Goal: Information Seeking & Learning: Learn about a topic

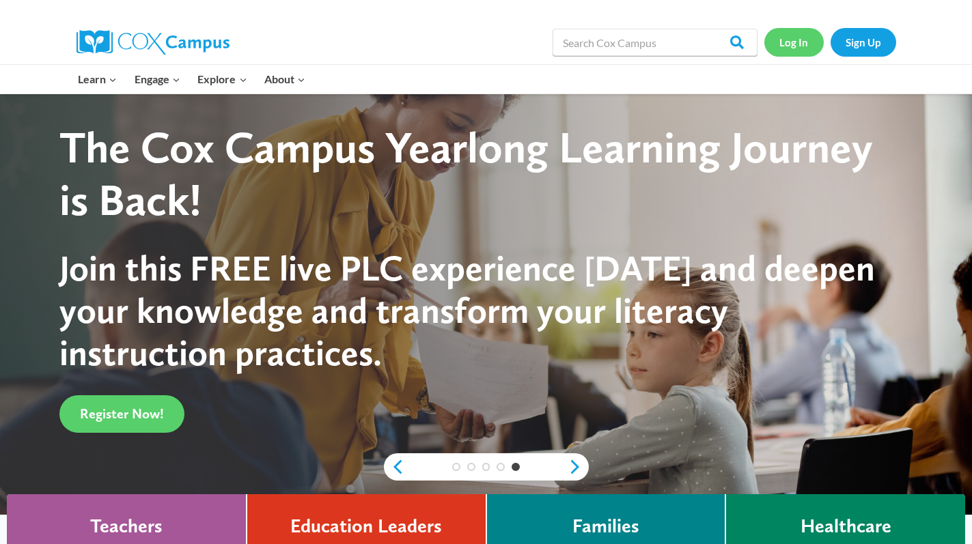
click at [797, 35] on link "Log In" at bounding box center [793, 42] width 59 height 28
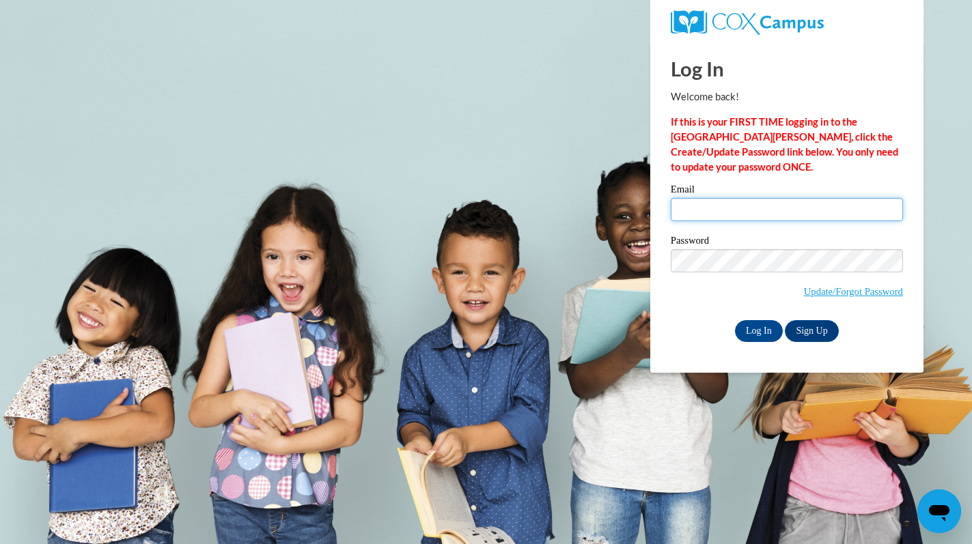
click at [717, 201] on input "Email" at bounding box center [786, 209] width 232 height 23
type input "vlopezrodr@waukesha.k12.wi.us"
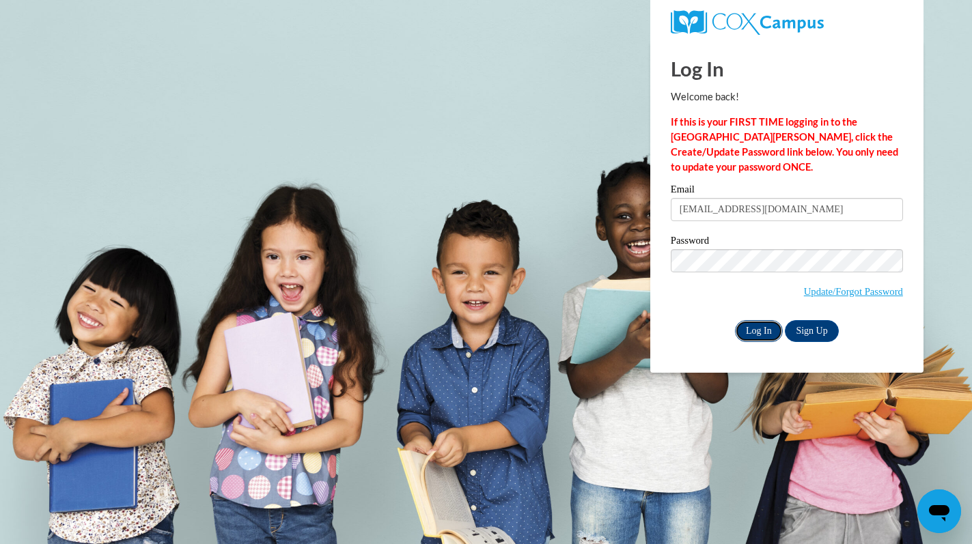
click at [754, 331] on input "Log In" at bounding box center [759, 331] width 48 height 22
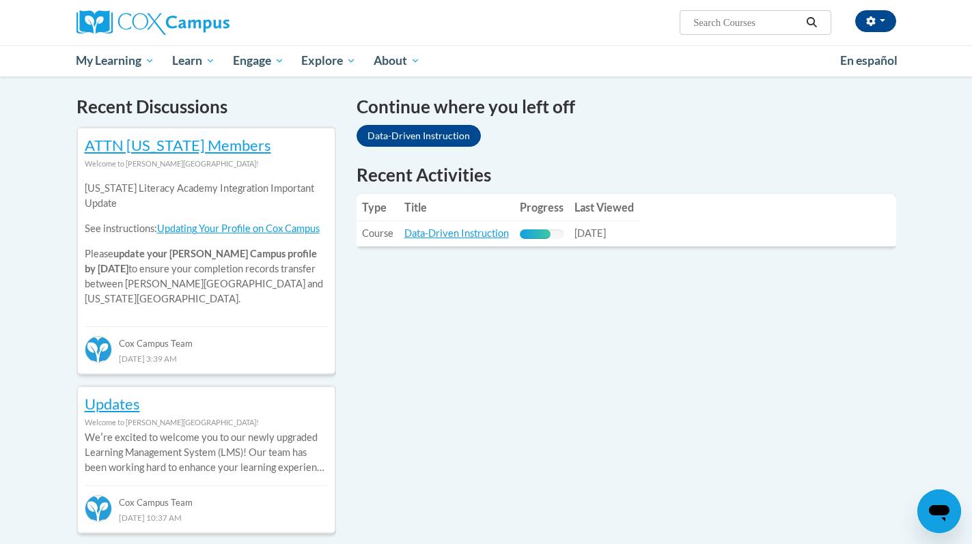
scroll to position [407, 0]
click at [475, 231] on link "Data-Driven Instruction" at bounding box center [456, 233] width 104 height 12
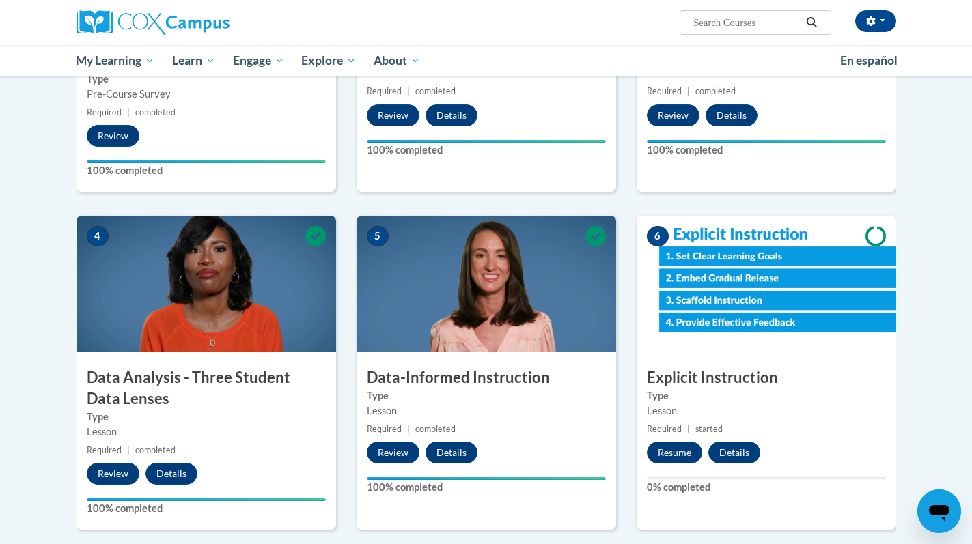
scroll to position [478, 0]
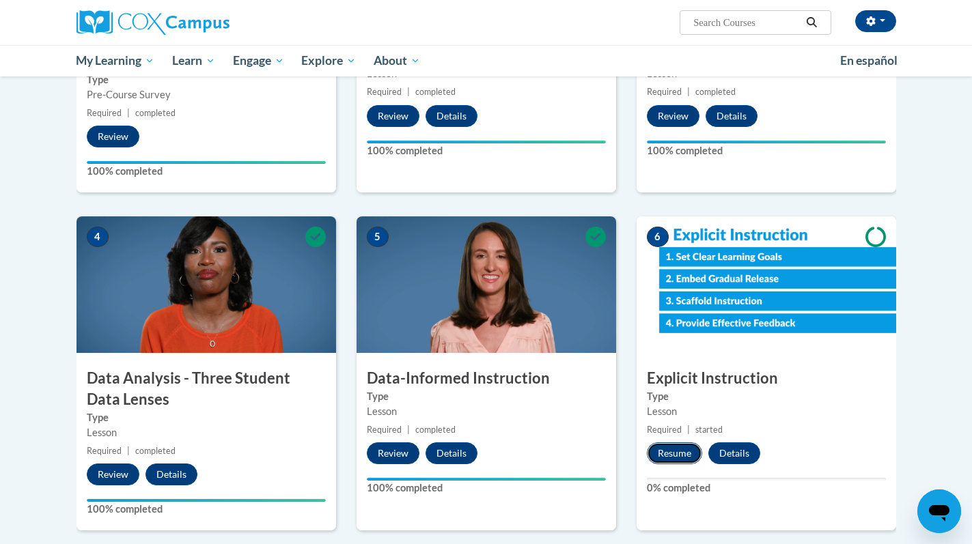
click at [674, 449] on button "Resume" at bounding box center [674, 453] width 55 height 22
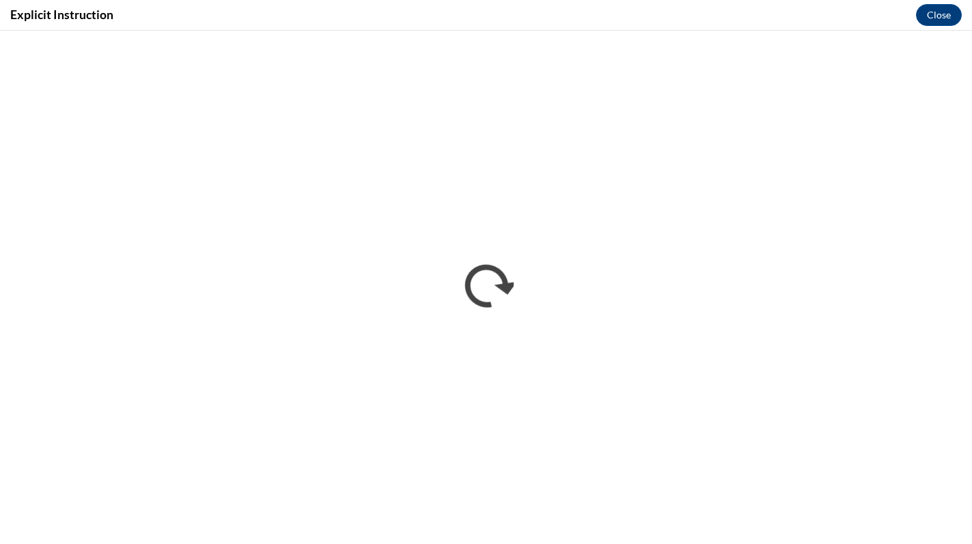
scroll to position [0, 0]
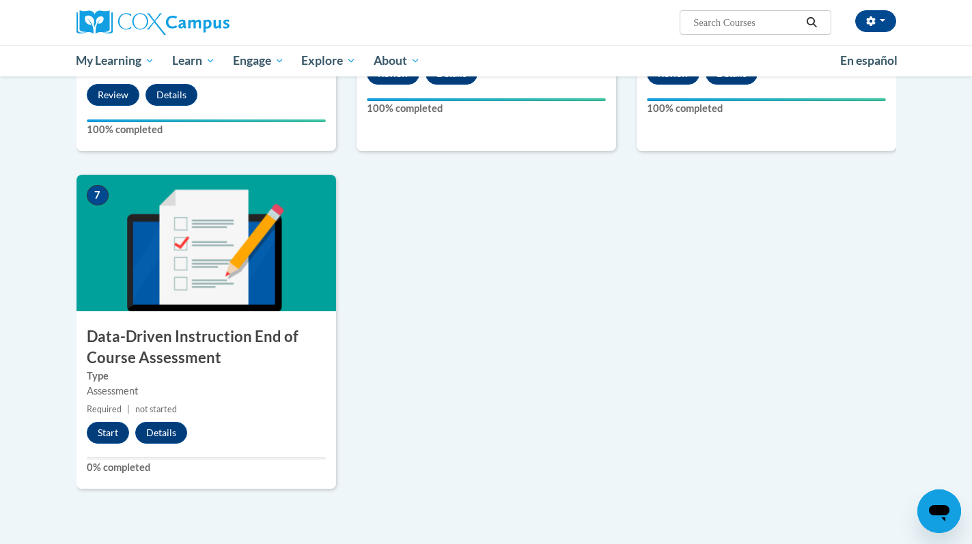
scroll to position [856, 0]
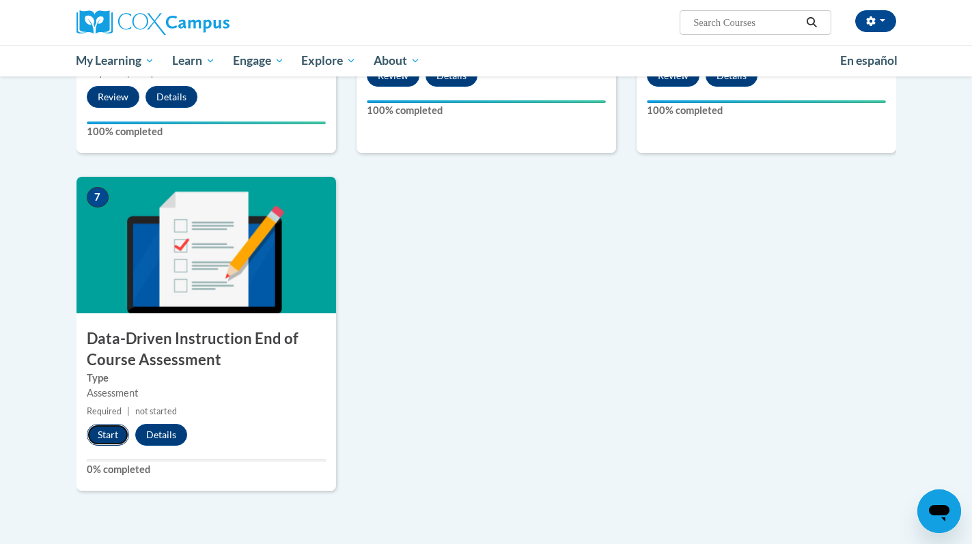
click at [111, 439] on button "Start" at bounding box center [108, 435] width 42 height 22
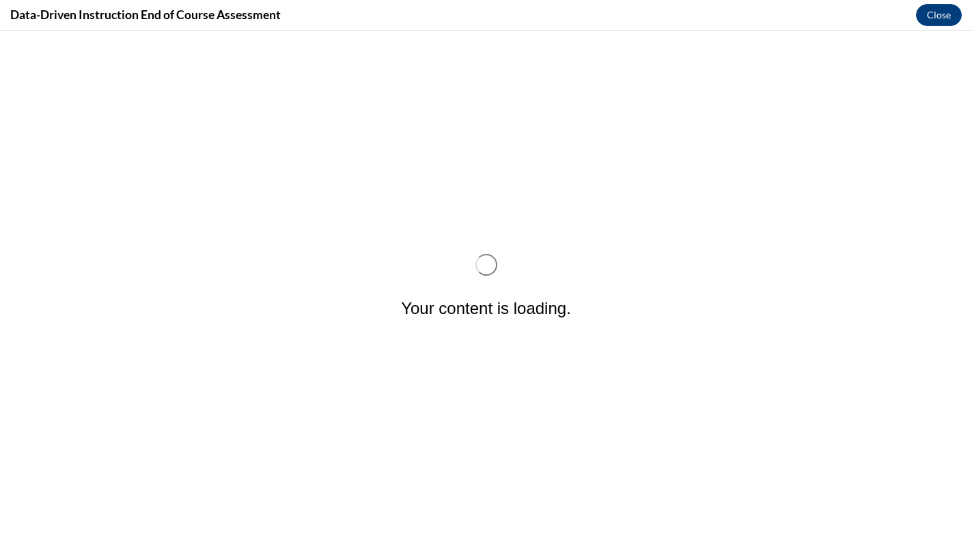
scroll to position [0, 0]
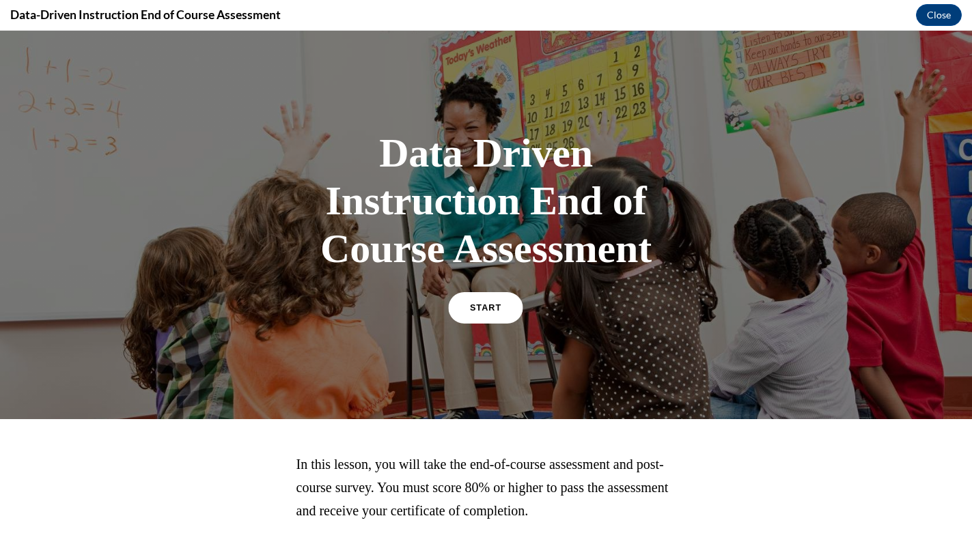
click at [478, 301] on link "START" at bounding box center [486, 307] width 74 height 31
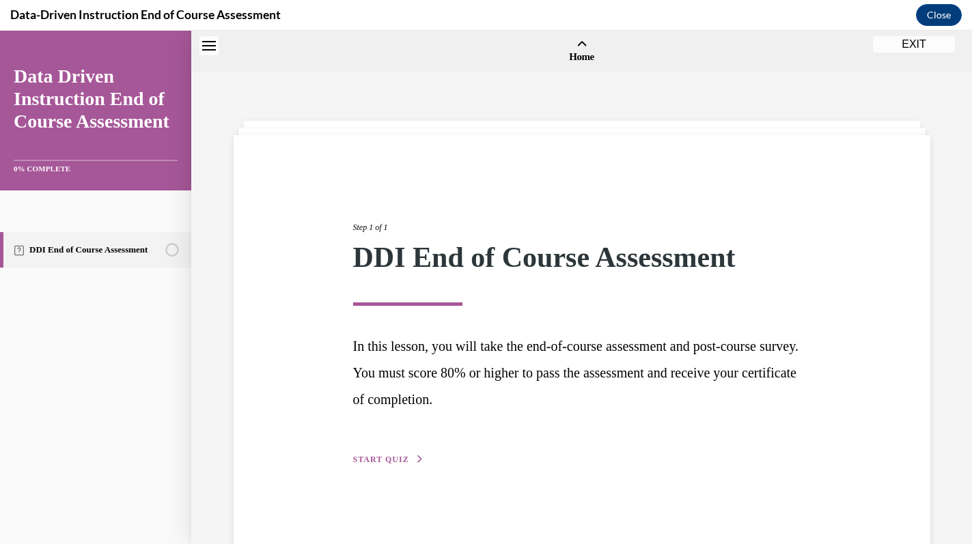
scroll to position [42, 0]
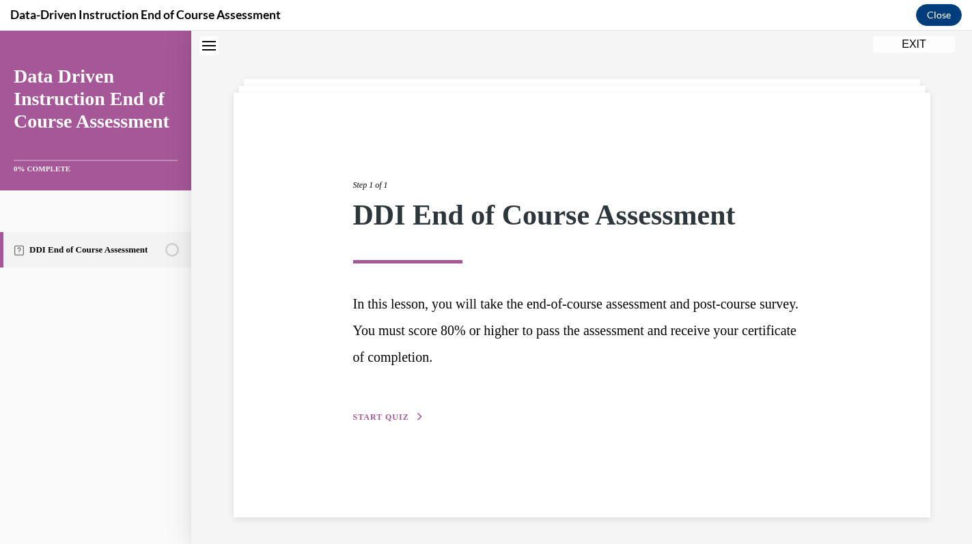
click at [401, 417] on span "START QUIZ" at bounding box center [381, 417] width 56 height 10
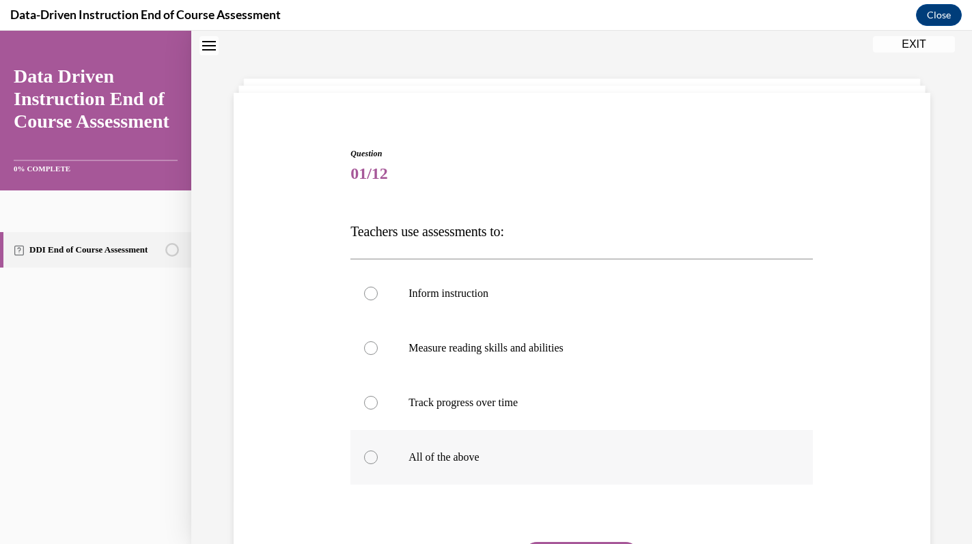
click at [429, 467] on label "All of the above" at bounding box center [581, 457] width 462 height 55
click at [378, 464] on input "All of the above" at bounding box center [371, 458] width 14 height 14
radio input "true"
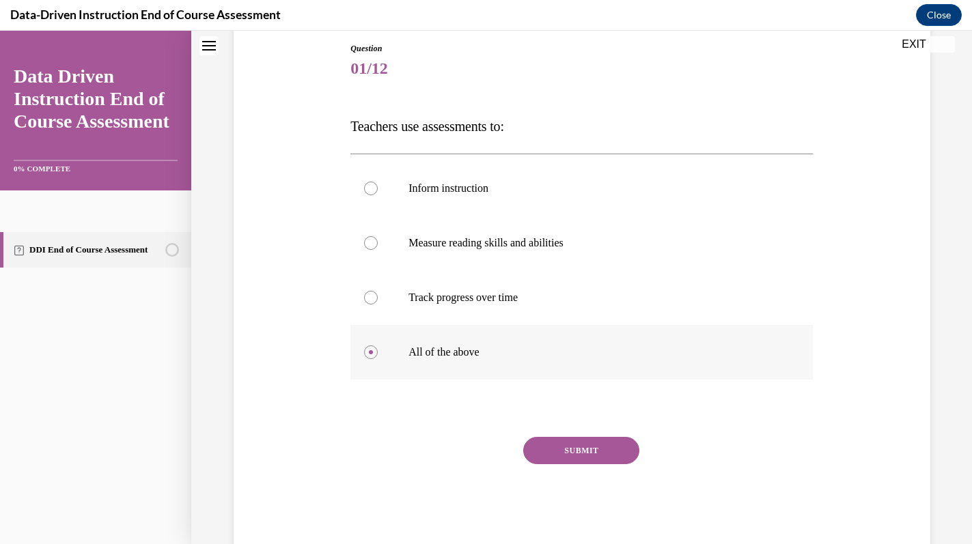
scroll to position [177, 0]
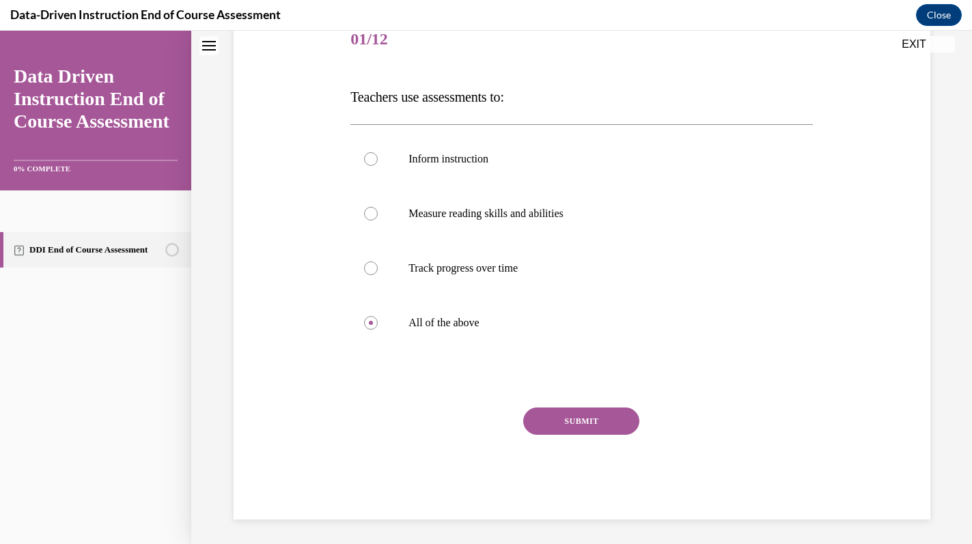
click at [571, 423] on button "SUBMIT" at bounding box center [581, 421] width 116 height 27
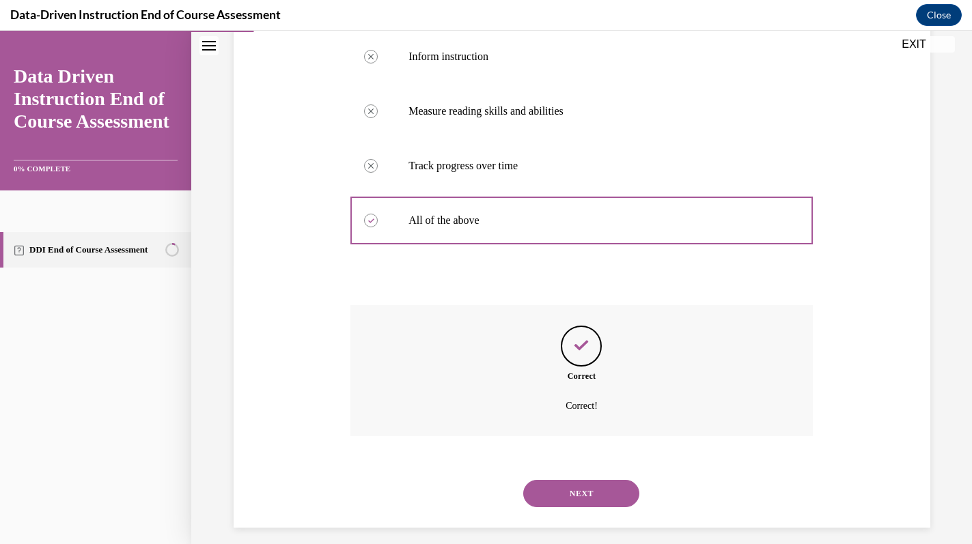
scroll to position [290, 0]
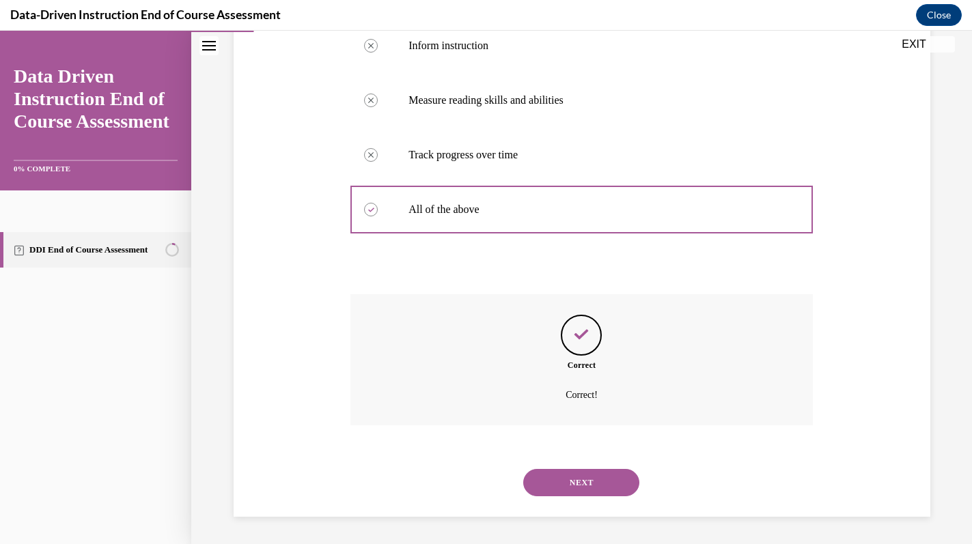
click at [572, 477] on button "NEXT" at bounding box center [581, 482] width 116 height 27
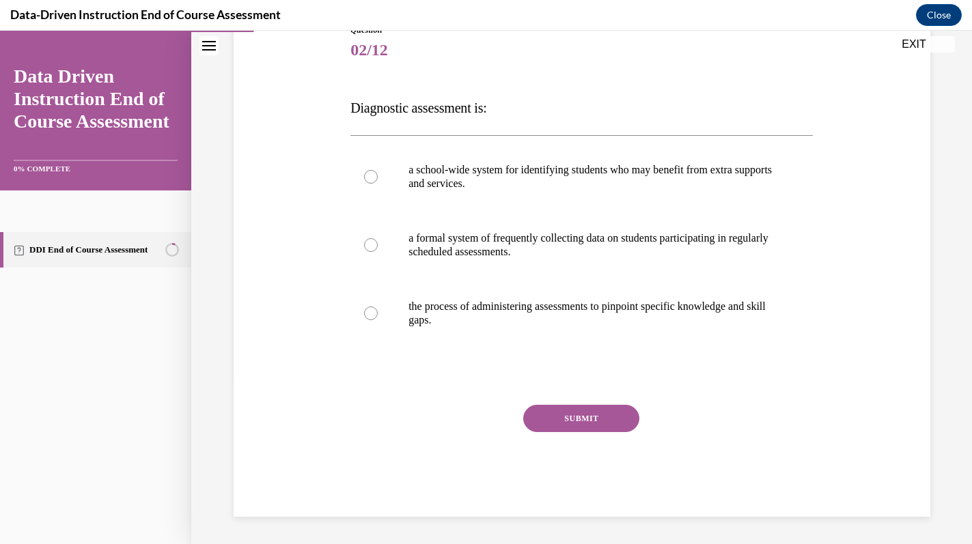
scroll to position [152, 0]
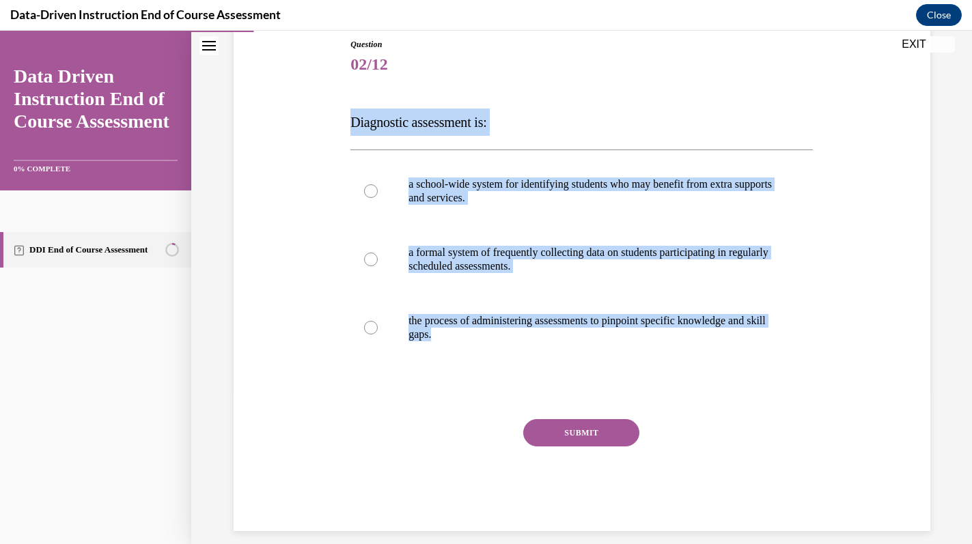
drag, startPoint x: 346, startPoint y: 118, endPoint x: 454, endPoint y: 400, distance: 301.9
click at [455, 400] on div "Question 02/12 Diagnostic assessment is: a school-wide system for identifying s…" at bounding box center [581, 274] width 469 height 513
copy div "Diagnostic assessment is: a school-wide system for identifying students who may…"
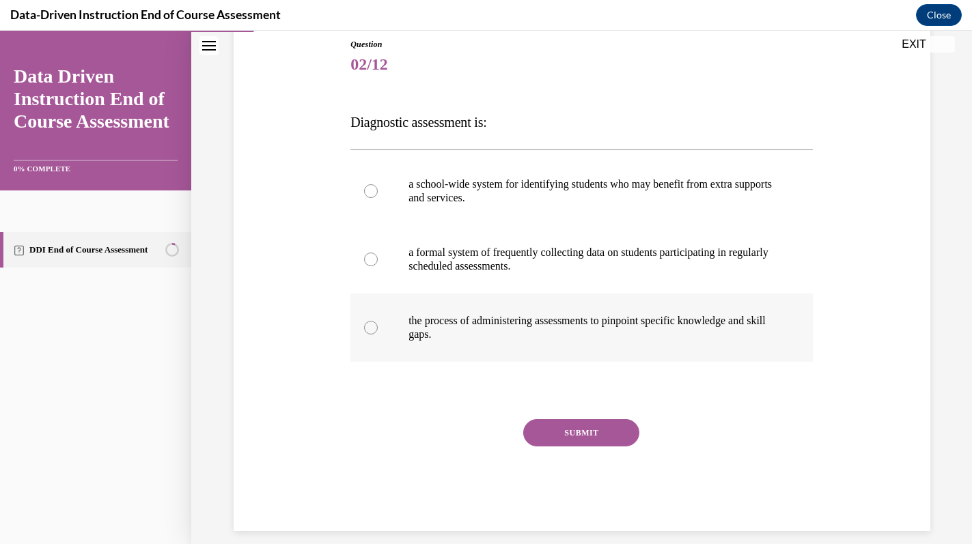
click at [439, 315] on p "the process of administering assessments to pinpoint specific knowledge and ski…" at bounding box center [593, 327] width 370 height 27
click at [378, 321] on input "the process of administering assessments to pinpoint specific knowledge and ski…" at bounding box center [371, 328] width 14 height 14
radio input "true"
click at [545, 424] on button "SUBMIT" at bounding box center [581, 432] width 116 height 27
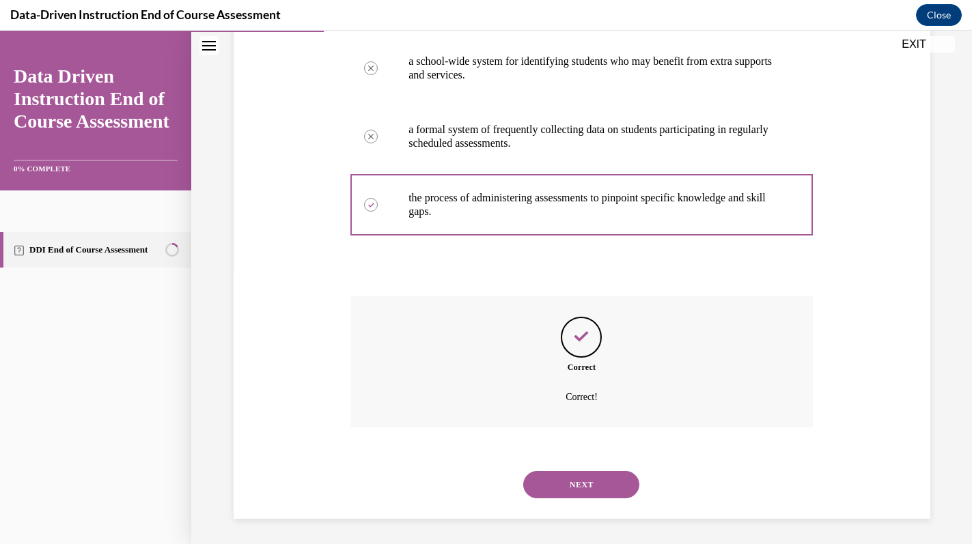
scroll to position [277, 0]
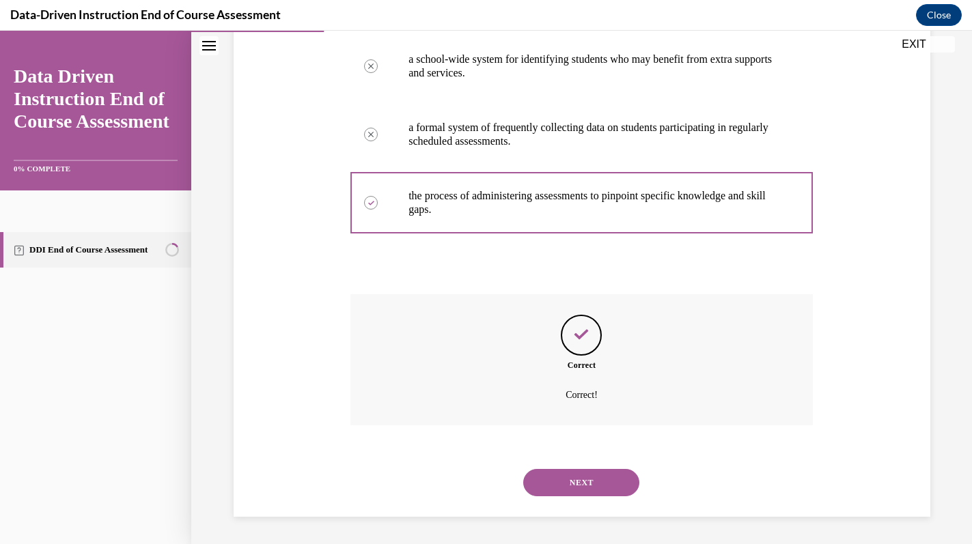
click at [537, 469] on button "NEXT" at bounding box center [581, 482] width 116 height 27
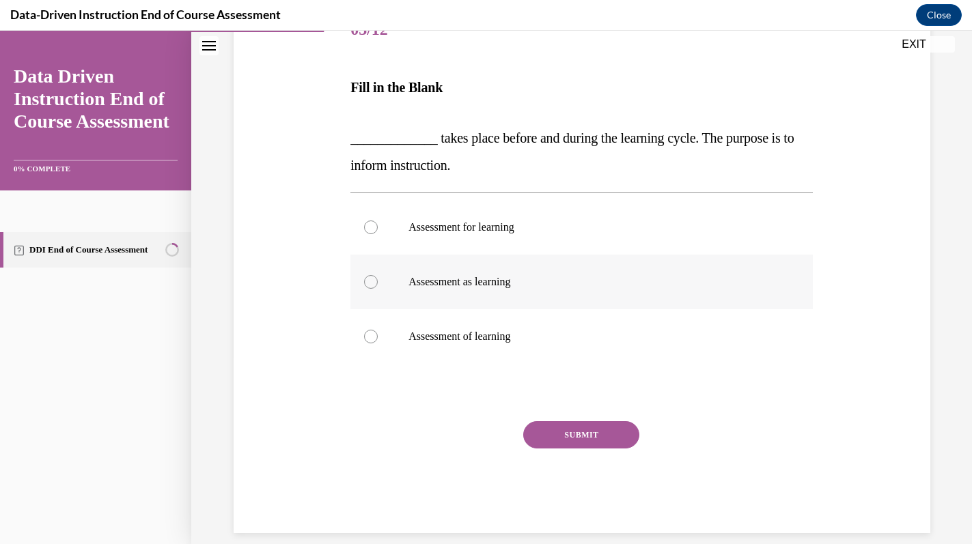
scroll to position [190, 0]
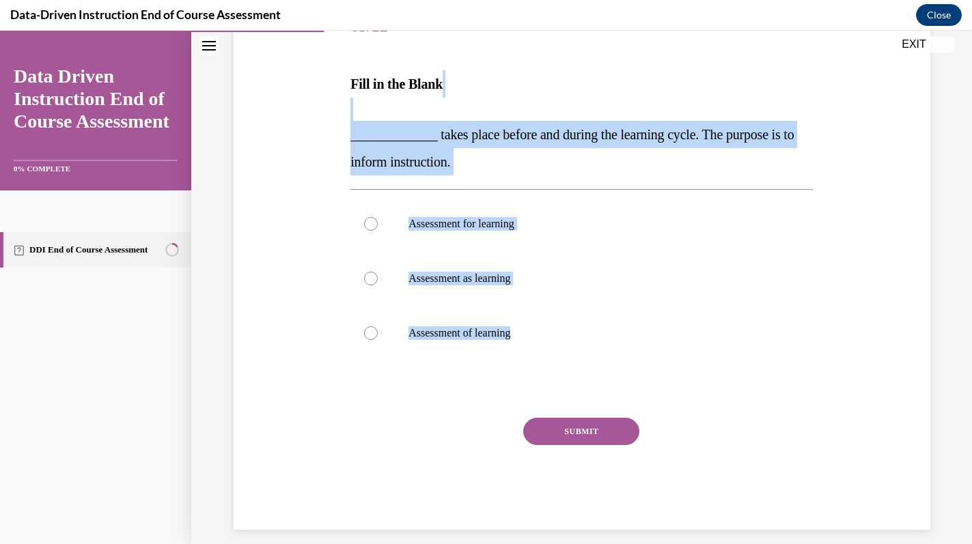
drag, startPoint x: 345, startPoint y: 118, endPoint x: 478, endPoint y: 371, distance: 285.2
click at [478, 371] on div "Question 03/12 Fill in the Blank _____________ takes place before and during th…" at bounding box center [581, 244] width 703 height 571
copy div "_____________ takes place before and during the learning cycle. The purpose is …"
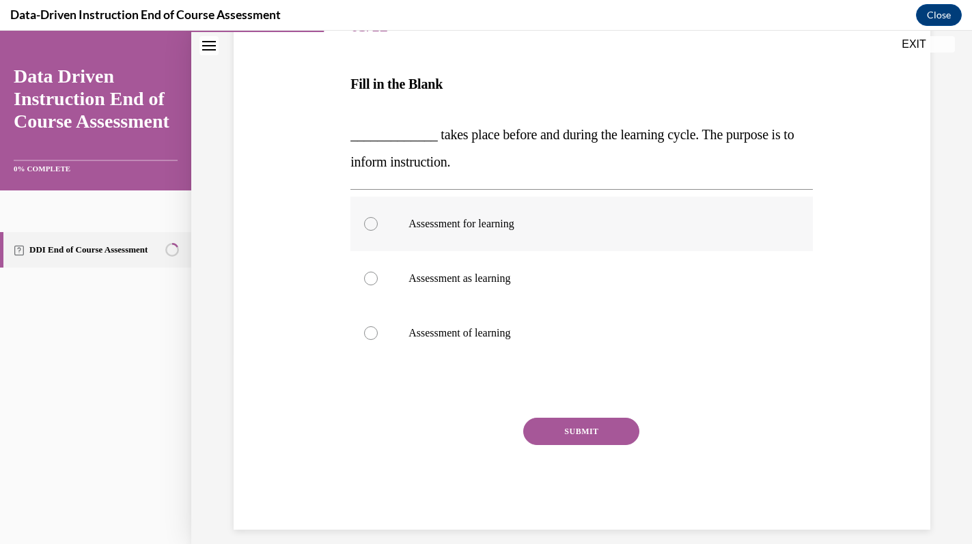
click at [427, 219] on p "Assessment for learning" at bounding box center [593, 224] width 370 height 14
click at [378, 219] on input "Assessment for learning" at bounding box center [371, 224] width 14 height 14
radio input "true"
click at [541, 442] on button "SUBMIT" at bounding box center [581, 431] width 116 height 27
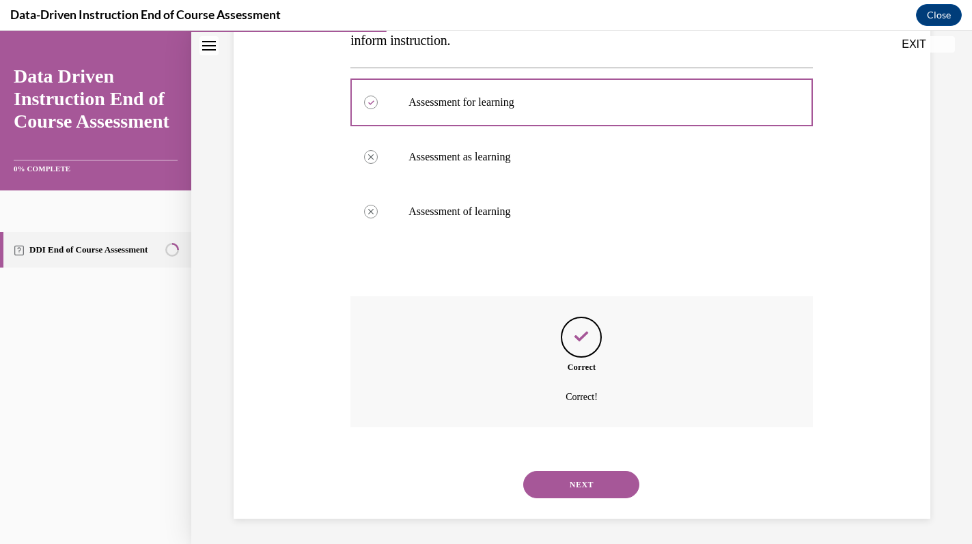
scroll to position [313, 0]
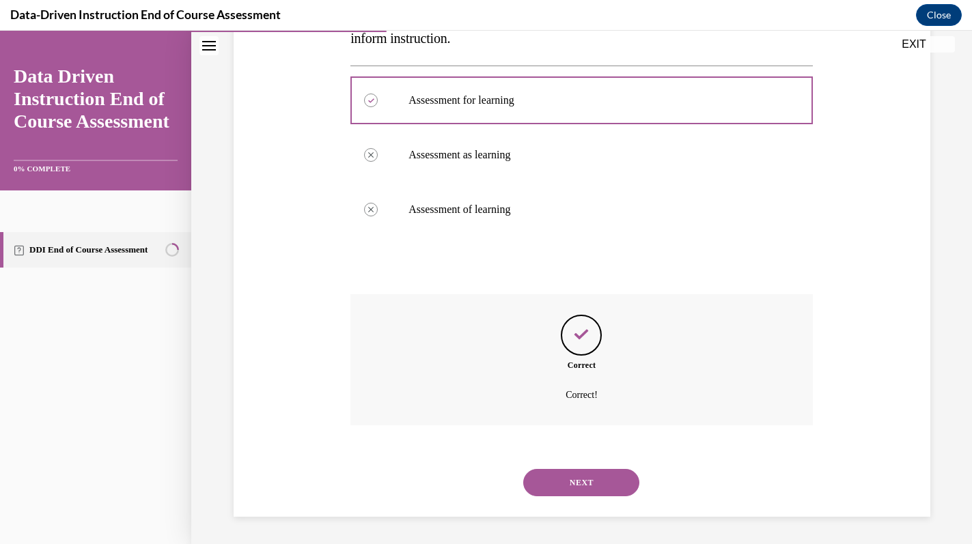
click at [569, 477] on button "NEXT" at bounding box center [581, 482] width 116 height 27
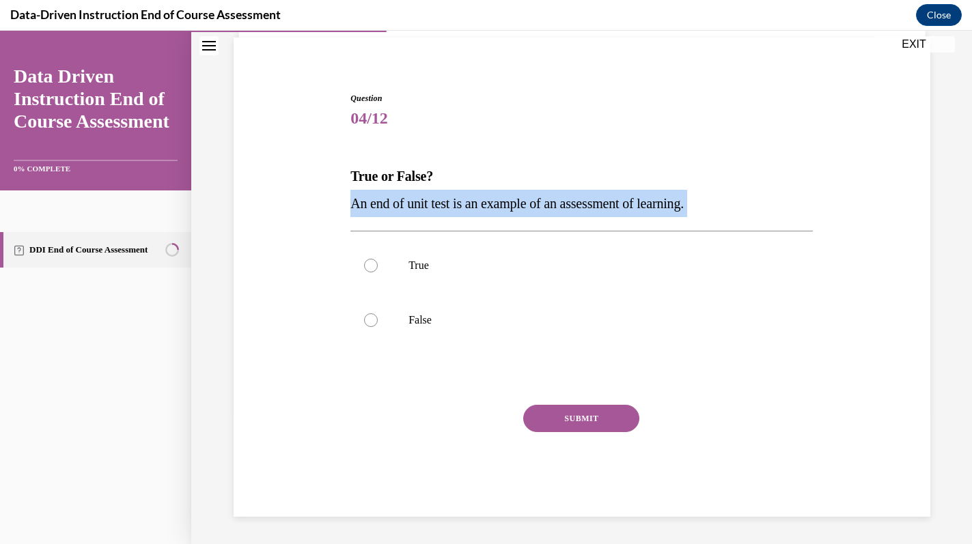
drag, startPoint x: 354, startPoint y: 200, endPoint x: 371, endPoint y: 228, distance: 33.1
click at [371, 228] on div "Question 04/12 True or False? An end of unit test is an example of an assessmen…" at bounding box center [581, 304] width 462 height 425
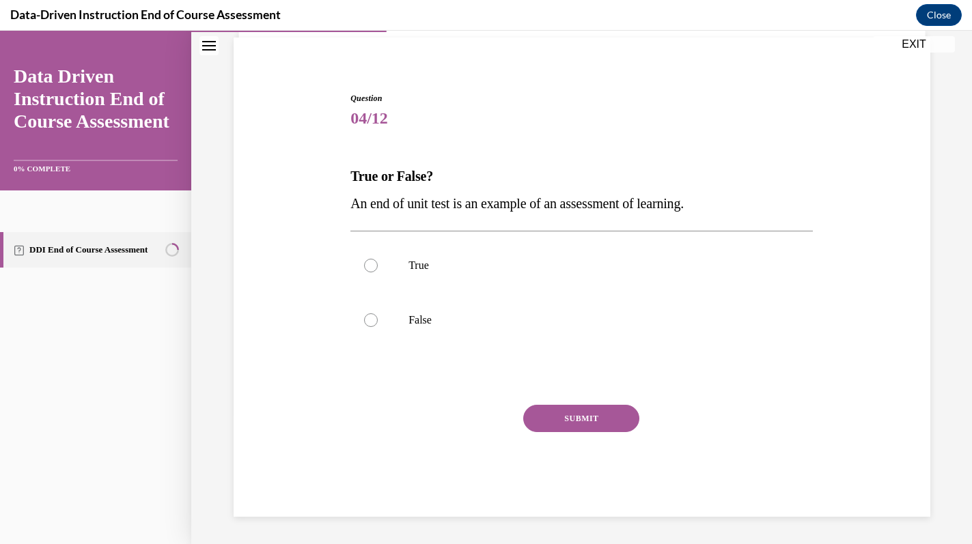
click at [353, 193] on p "An end of unit test is an example of an assessment of learning." at bounding box center [581, 203] width 462 height 27
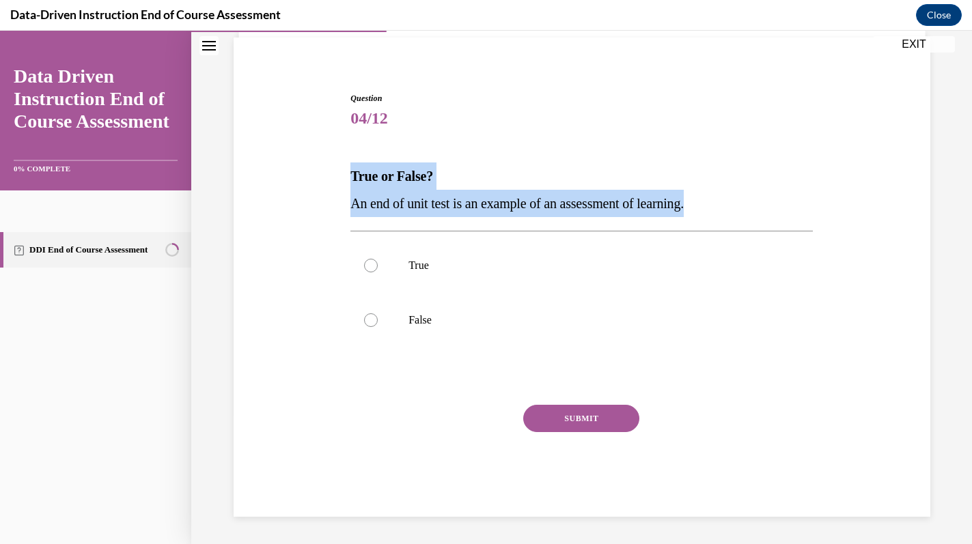
drag, startPoint x: 353, startPoint y: 167, endPoint x: 714, endPoint y: 203, distance: 363.0
click at [715, 204] on div "True or False? An end of unit test is an example of an assessment of learning." at bounding box center [581, 189] width 462 height 55
copy div "True or False? An end of unit test is an example of an assessment of learning."
click at [471, 255] on label "True" at bounding box center [581, 265] width 462 height 55
click at [378, 259] on input "True" at bounding box center [371, 266] width 14 height 14
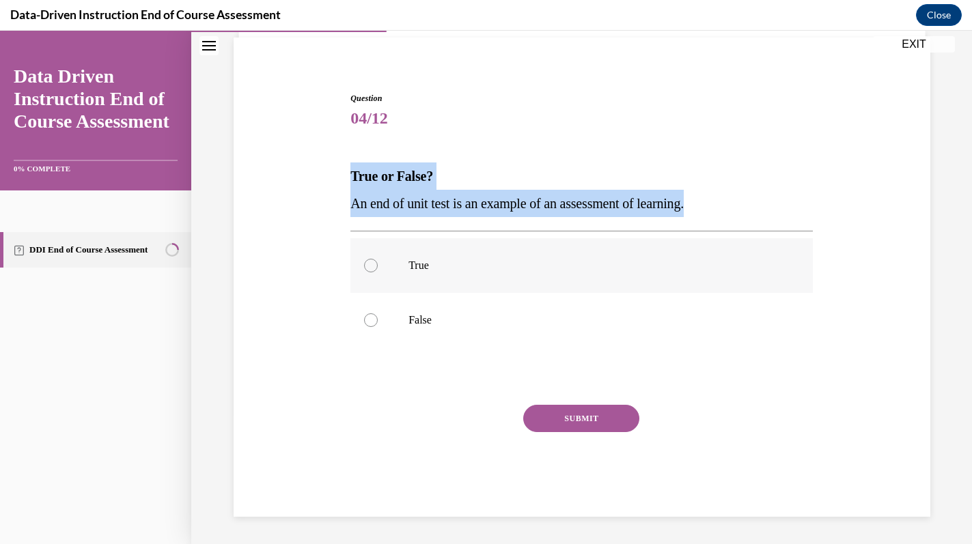
radio input "true"
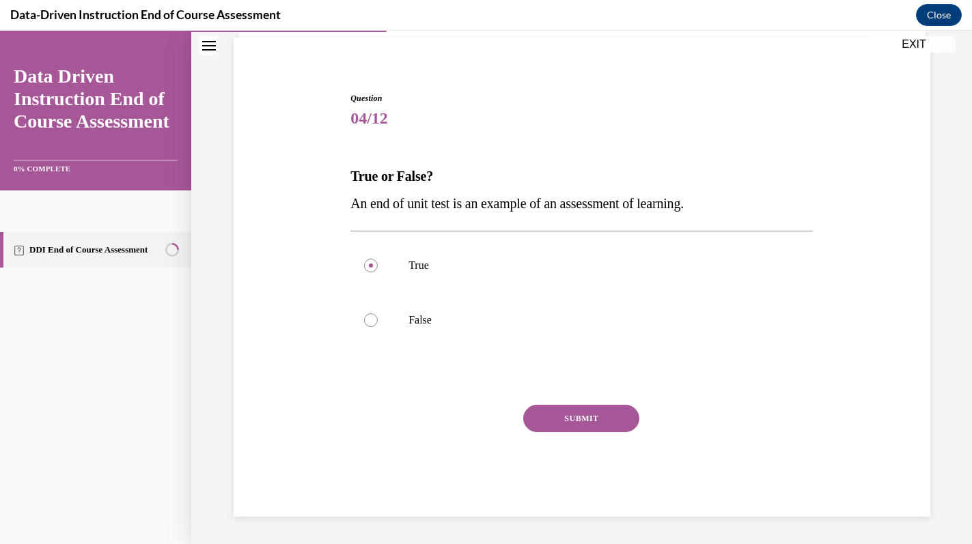
click at [554, 417] on button "SUBMIT" at bounding box center [581, 418] width 116 height 27
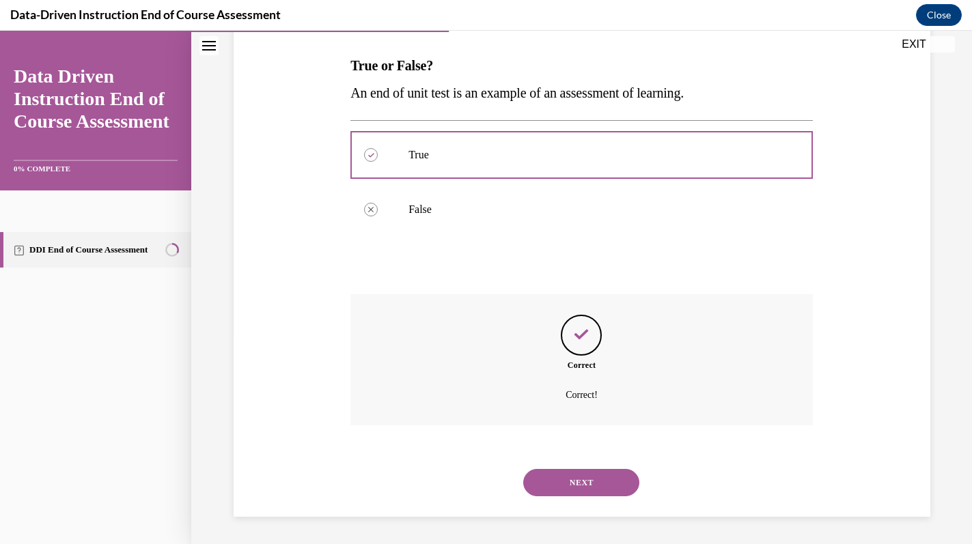
click at [557, 483] on button "NEXT" at bounding box center [581, 482] width 116 height 27
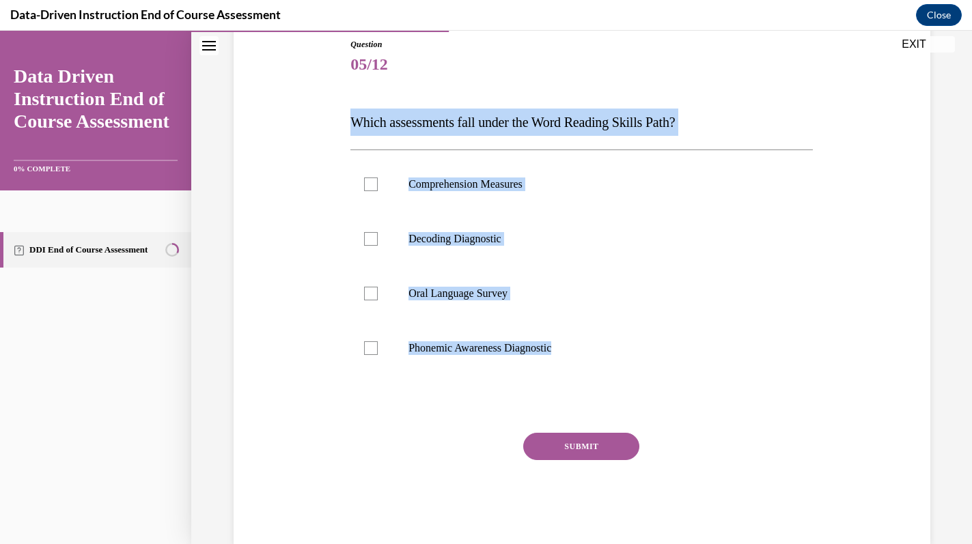
drag, startPoint x: 344, startPoint y: 111, endPoint x: 614, endPoint y: 376, distance: 379.0
click at [616, 376] on div "Question 05/12 Which assessments fall under the Word Reading Skills Path? Compr…" at bounding box center [581, 271] width 703 height 548
copy div "Which assessments fall under the Word Reading Skills Path? Comprehension Measur…"
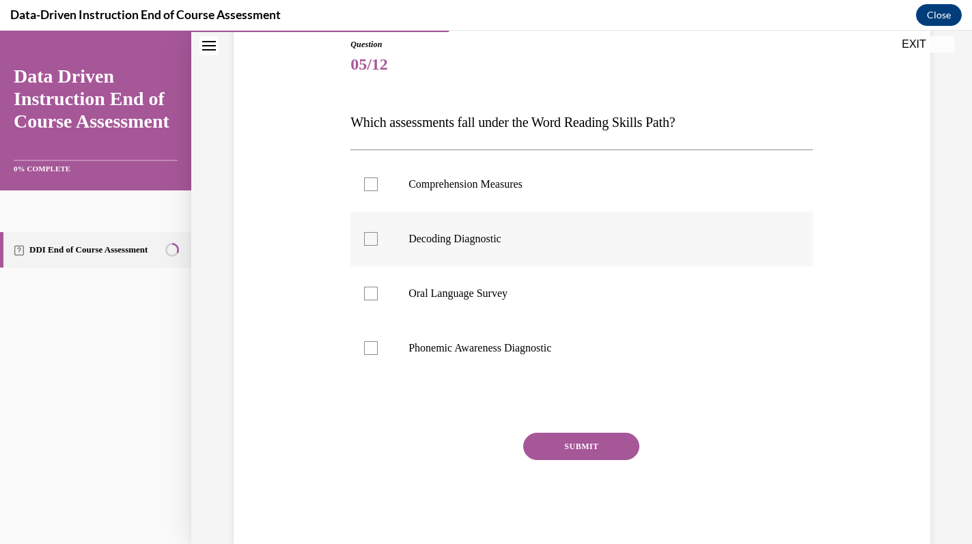
click at [371, 231] on label "Decoding Diagnostic" at bounding box center [581, 239] width 462 height 55
click at [371, 232] on input "Decoding Diagnostic" at bounding box center [371, 239] width 14 height 14
checkbox input "true"
click at [391, 344] on label "Phonemic Awareness Diagnostic" at bounding box center [581, 348] width 462 height 55
click at [378, 344] on input "Phonemic Awareness Diagnostic" at bounding box center [371, 348] width 14 height 14
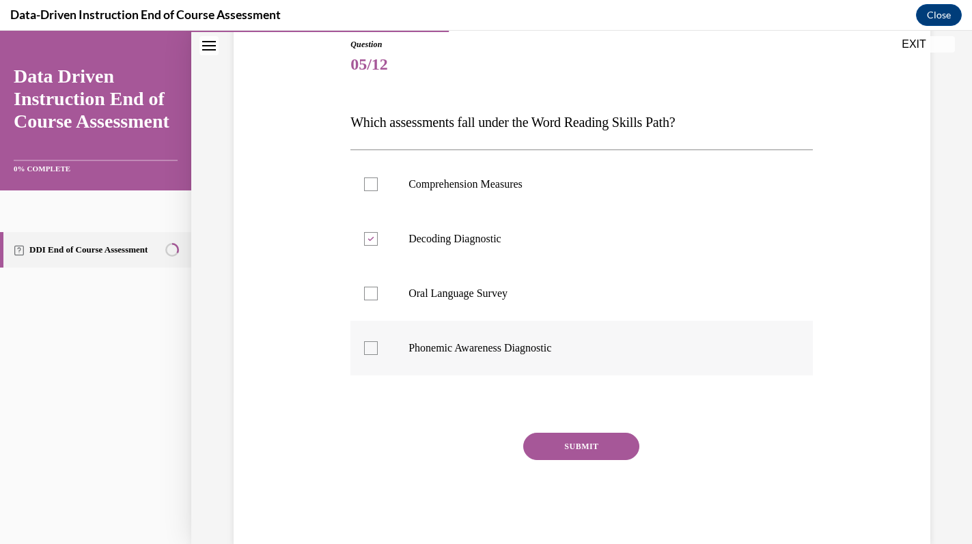
checkbox input "true"
click at [568, 437] on button "SUBMIT" at bounding box center [581, 446] width 116 height 27
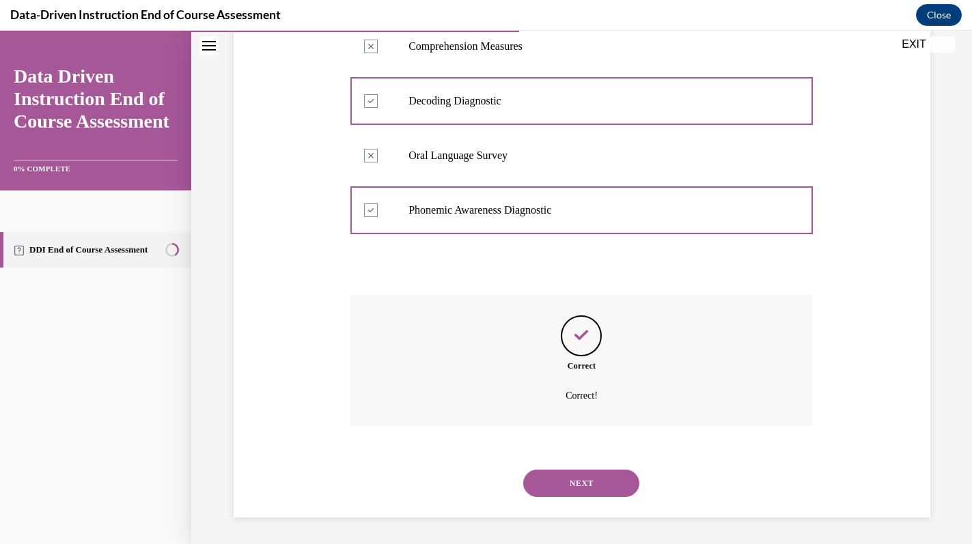
scroll to position [290, 0]
click at [571, 473] on button "NEXT" at bounding box center [581, 482] width 116 height 27
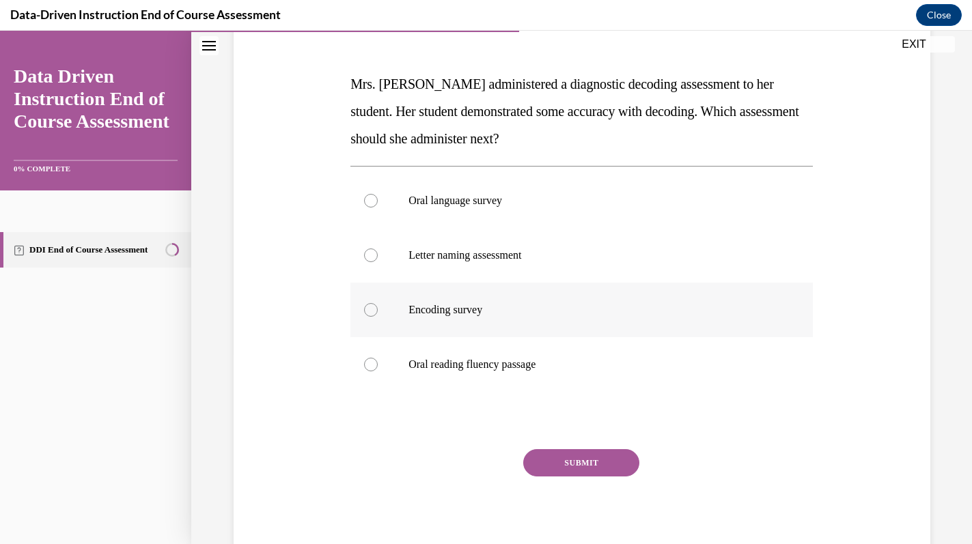
scroll to position [190, 0]
drag, startPoint x: 347, startPoint y: 76, endPoint x: 542, endPoint y: 375, distance: 357.2
click at [542, 375] on div "Question 06/12 Mrs. Lee administered a diagnostic decoding assessment to her st…" at bounding box center [581, 270] width 469 height 582
copy div "Mrs. Lee administered a diagnostic decoding assessment to her student. Her stud…"
click at [398, 309] on label "Encoding survey" at bounding box center [581, 309] width 462 height 55
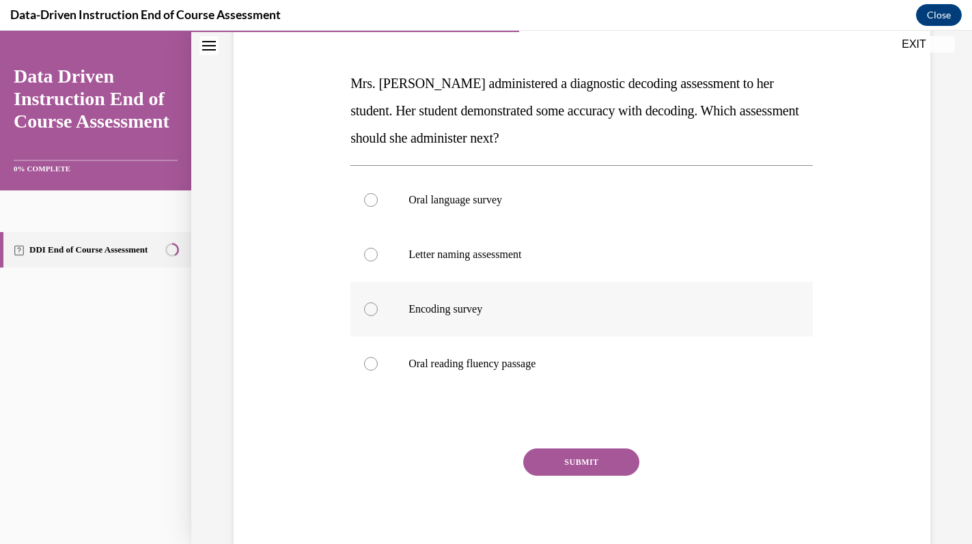
click at [378, 309] on input "Encoding survey" at bounding box center [371, 309] width 14 height 14
radio input "true"
click at [943, 16] on button "Close" at bounding box center [939, 15] width 46 height 22
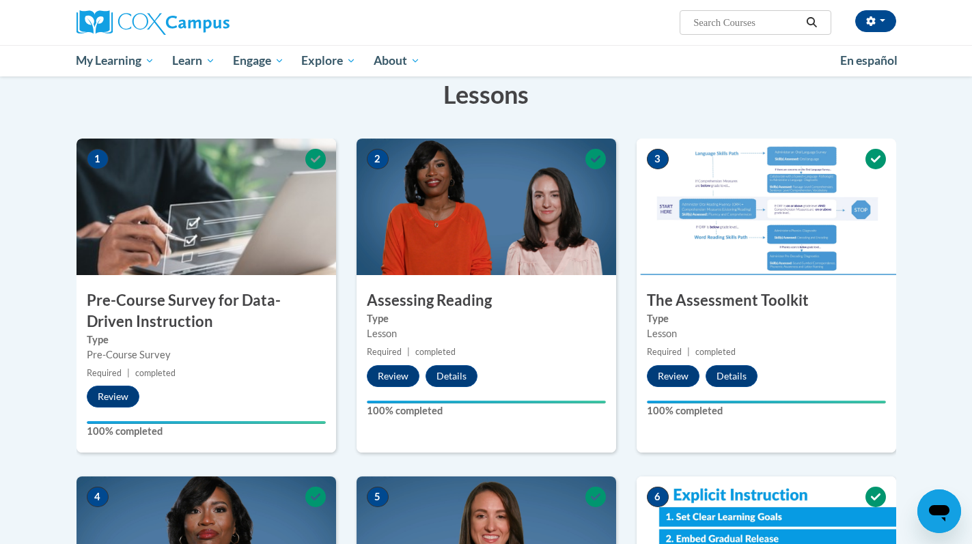
scroll to position [211, 0]
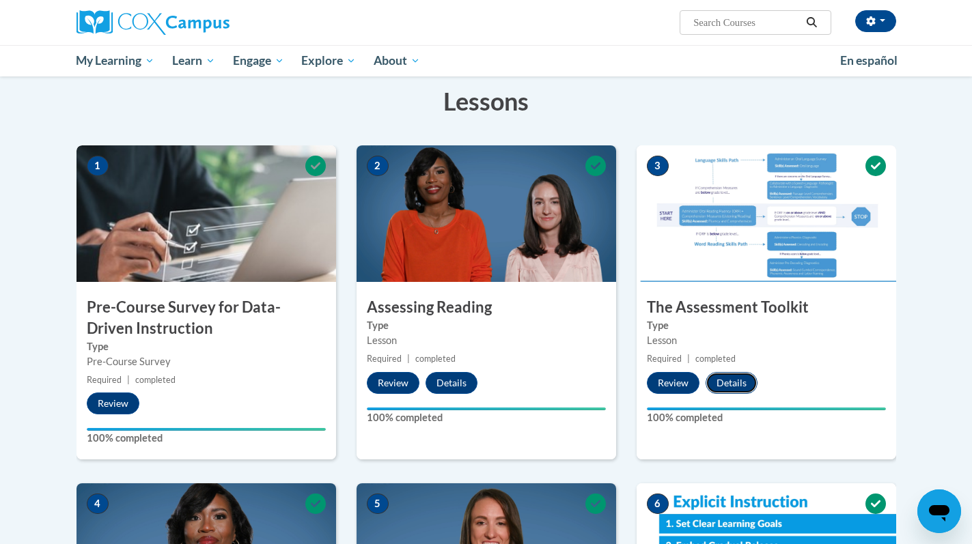
click at [741, 384] on button "Details" at bounding box center [731, 383] width 52 height 22
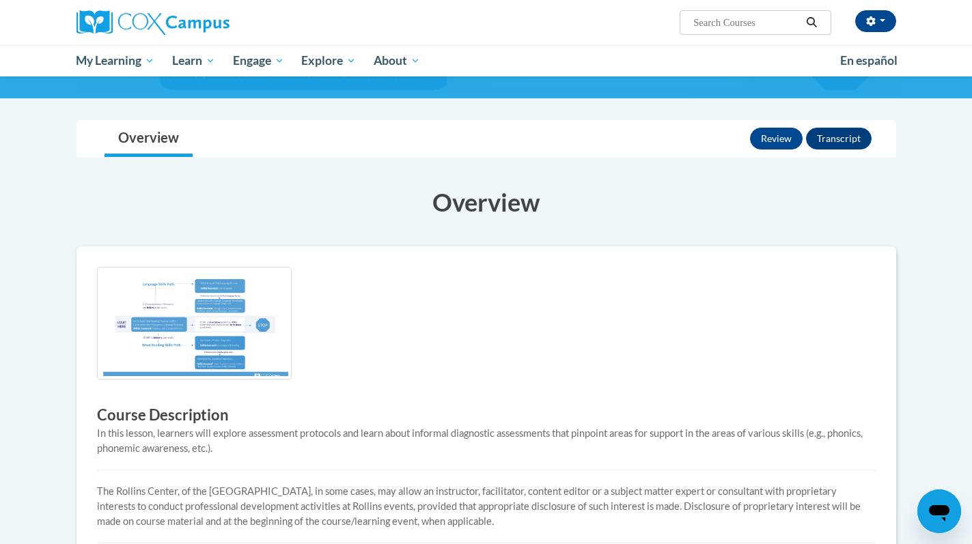
scroll to position [53, 0]
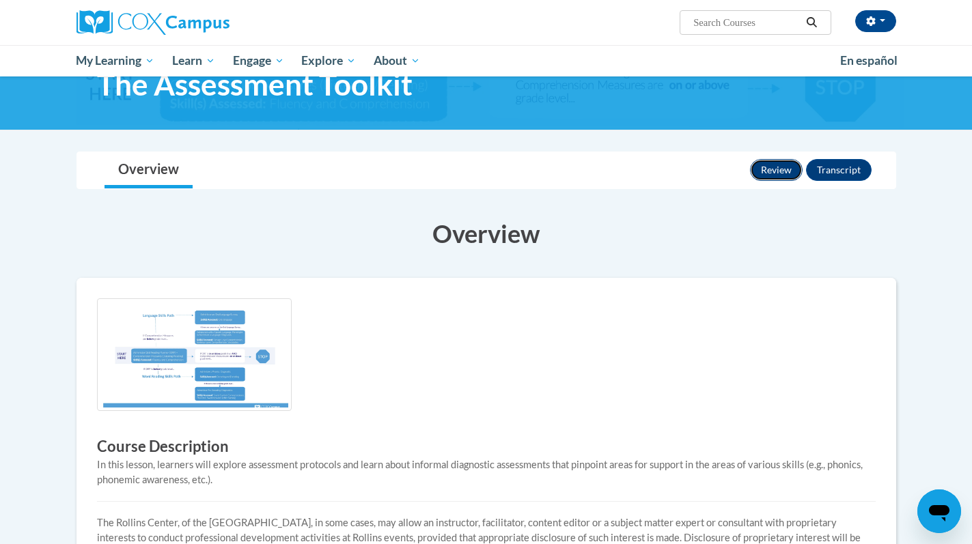
click at [782, 169] on button "Review" at bounding box center [776, 170] width 53 height 22
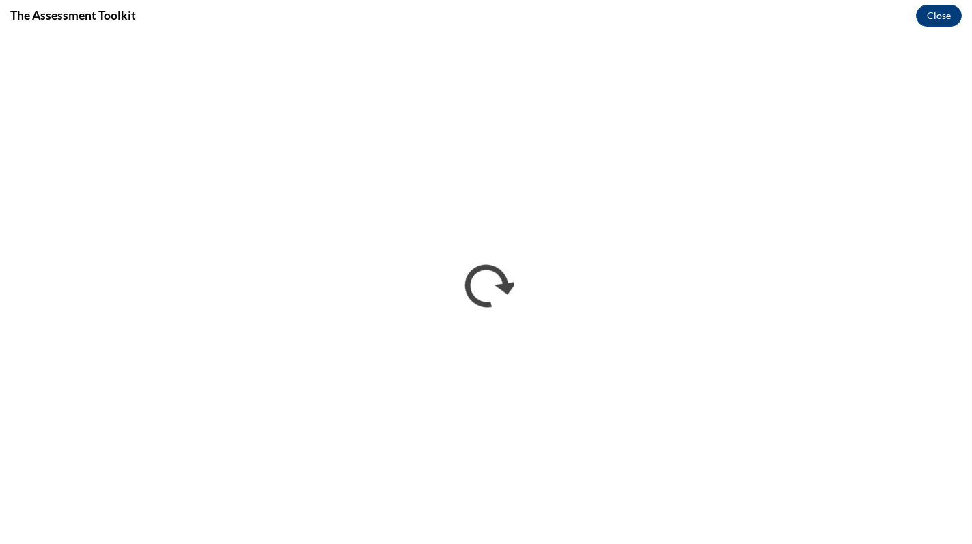
scroll to position [0, 0]
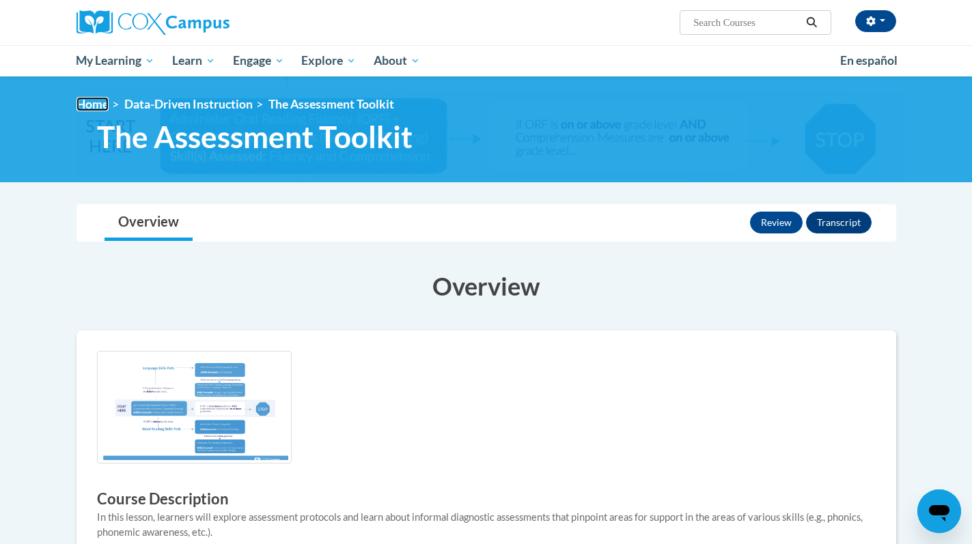
click at [87, 98] on link "Home" at bounding box center [92, 104] width 32 height 14
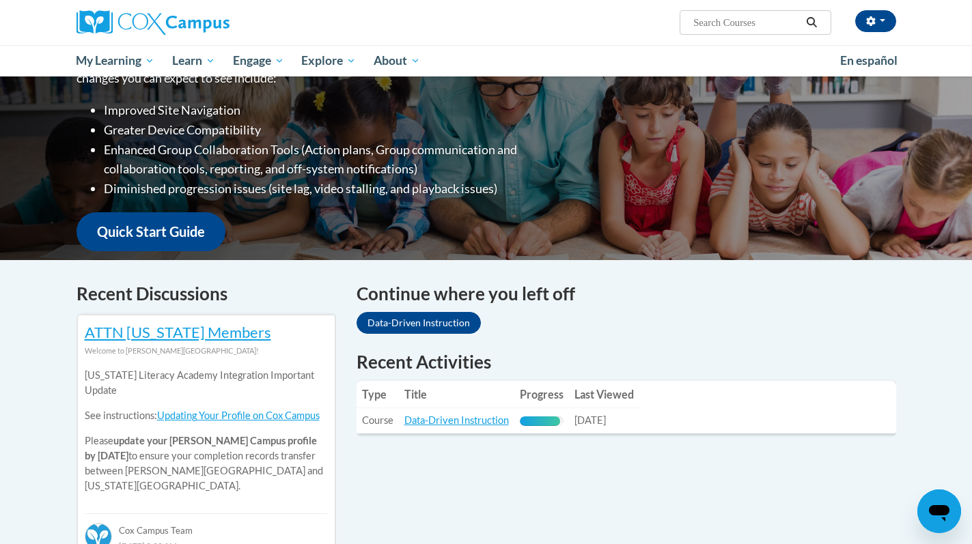
scroll to position [225, 0]
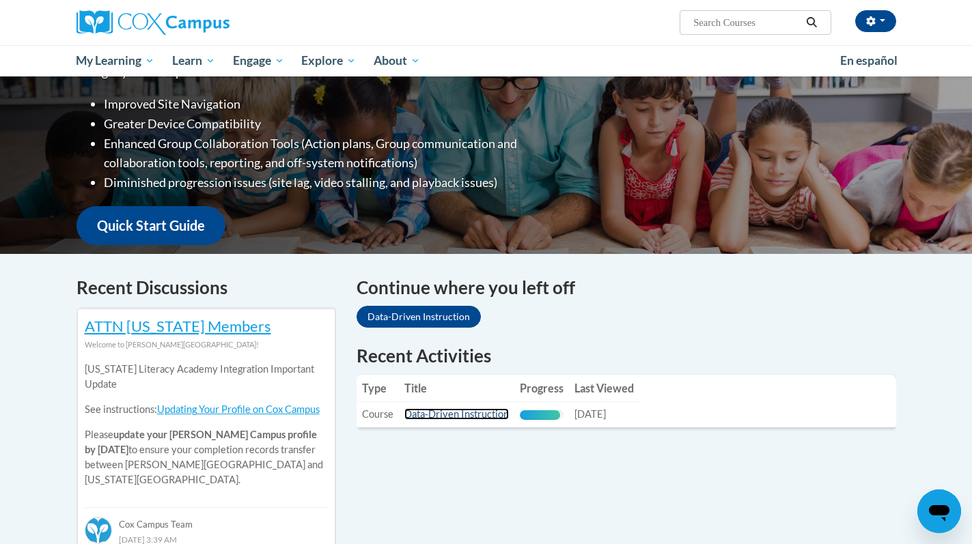
click at [460, 414] on link "Data-Driven Instruction" at bounding box center [456, 414] width 104 height 12
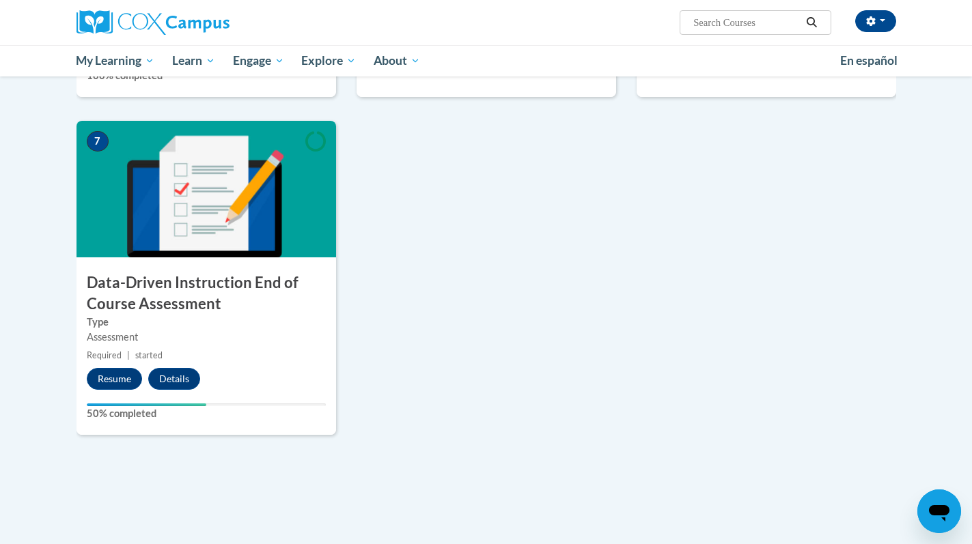
scroll to position [1094, 0]
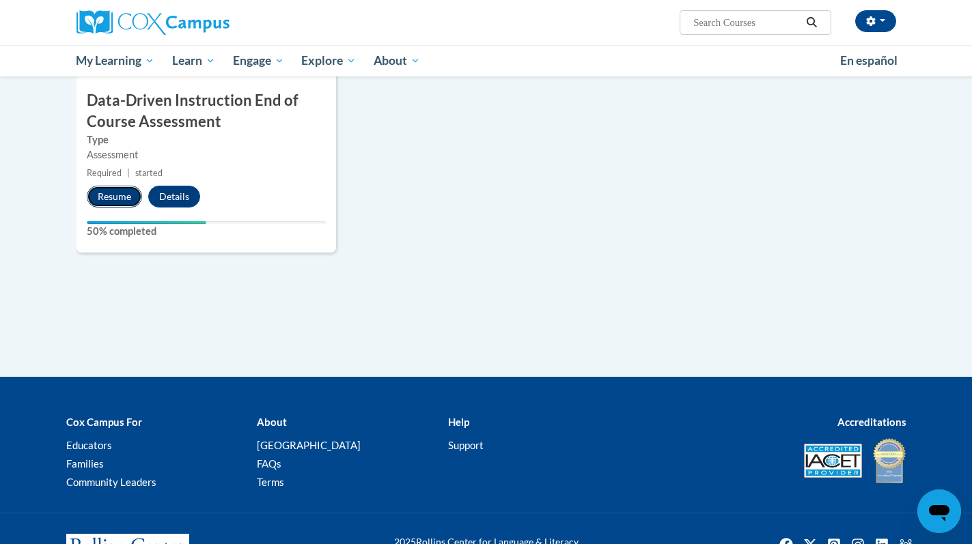
click at [121, 200] on button "Resume" at bounding box center [114, 197] width 55 height 22
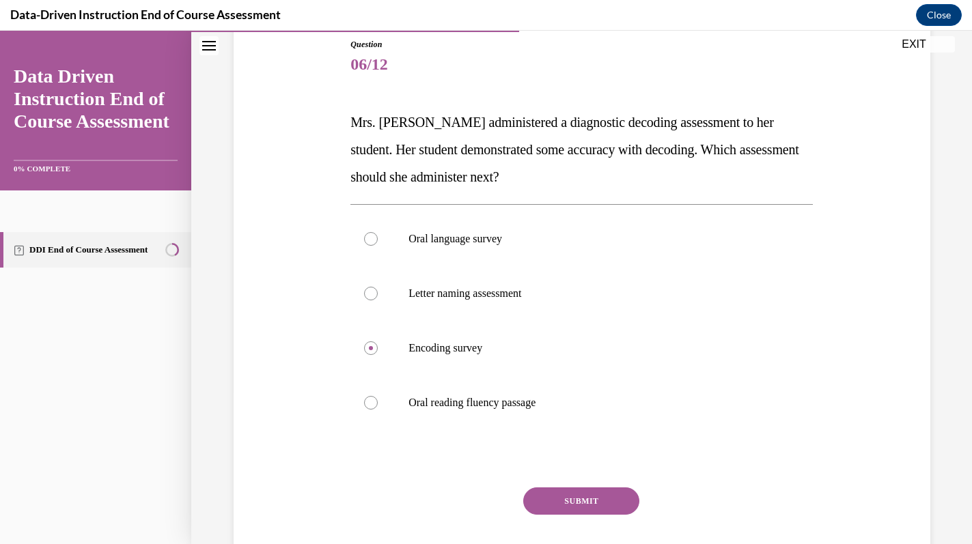
scroll to position [151, 0]
click at [552, 503] on button "SUBMIT" at bounding box center [581, 501] width 116 height 27
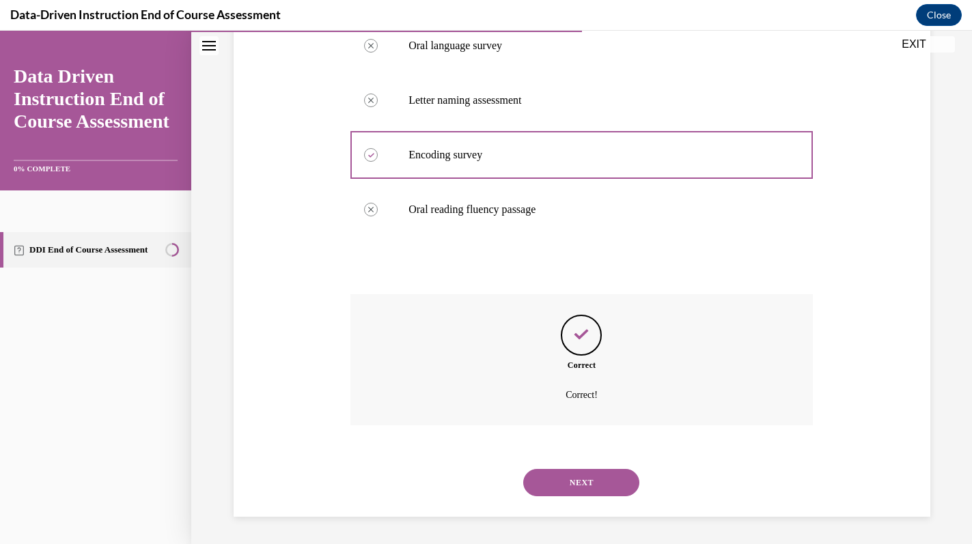
click at [567, 484] on button "NEXT" at bounding box center [581, 482] width 116 height 27
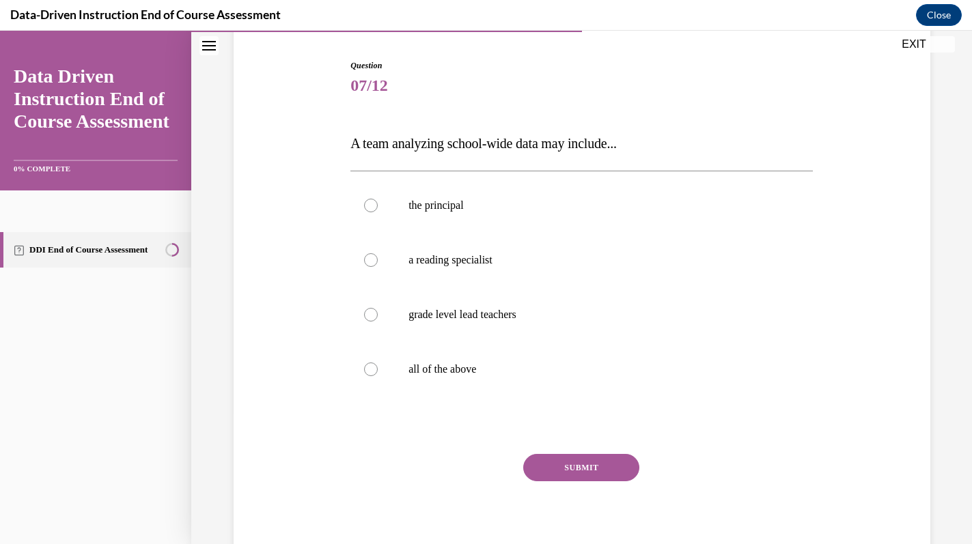
scroll to position [130, 0]
click at [453, 365] on p "all of the above" at bounding box center [593, 370] width 370 height 14
click at [378, 365] on input "all of the above" at bounding box center [371, 370] width 14 height 14
radio input "true"
click at [539, 460] on button "SUBMIT" at bounding box center [581, 468] width 116 height 27
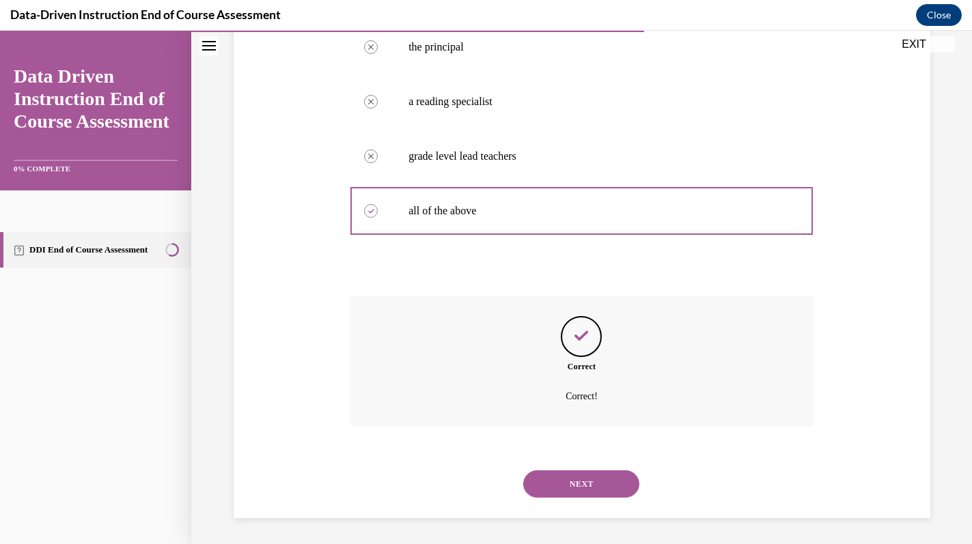
scroll to position [290, 0]
click at [547, 478] on button "NEXT" at bounding box center [581, 482] width 116 height 27
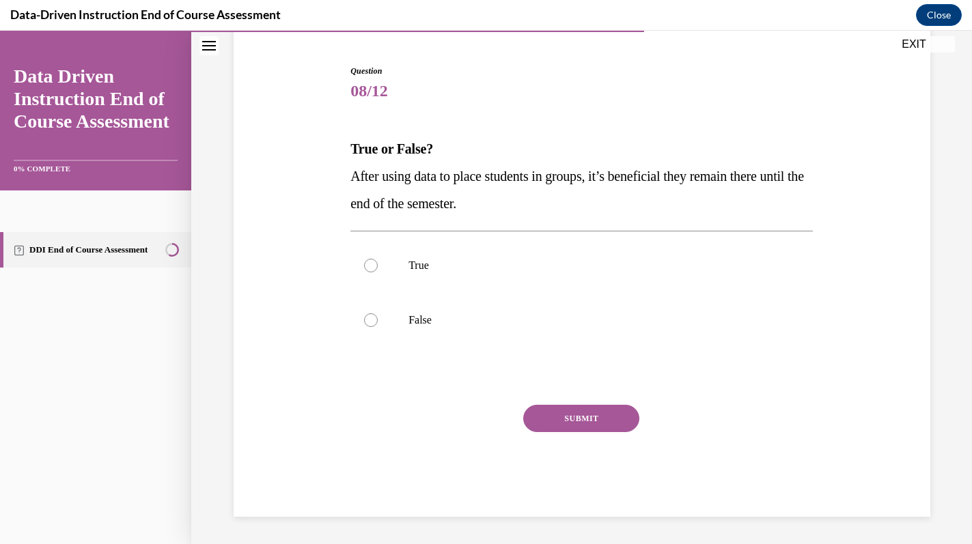
scroll to position [125, 0]
click at [461, 311] on label "False" at bounding box center [581, 320] width 462 height 55
click at [378, 313] on input "False" at bounding box center [371, 320] width 14 height 14
radio input "true"
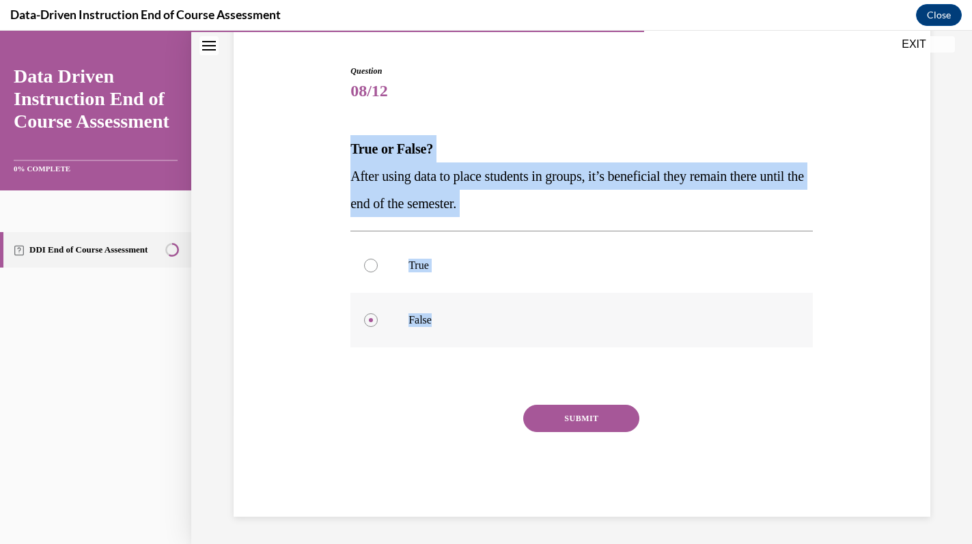
drag, startPoint x: 348, startPoint y: 135, endPoint x: 458, endPoint y: 339, distance: 231.9
click at [462, 337] on div "Question 08/12 True or False? After using data to place students in groups, it’…" at bounding box center [581, 280] width 469 height 472
copy div "True or False? After using data to place students in groups, it’s beneficial th…"
click at [552, 418] on button "SUBMIT" at bounding box center [581, 418] width 116 height 27
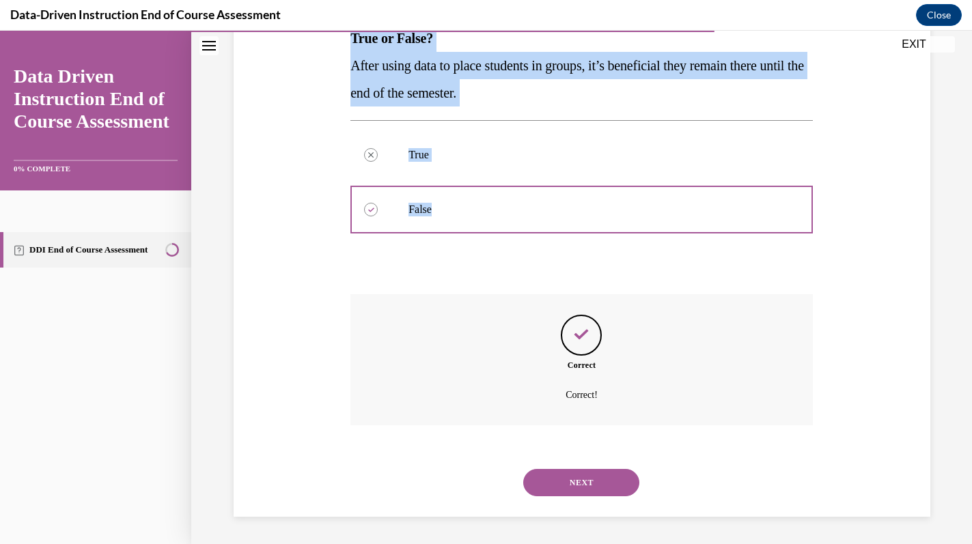
click at [567, 479] on button "NEXT" at bounding box center [581, 482] width 116 height 27
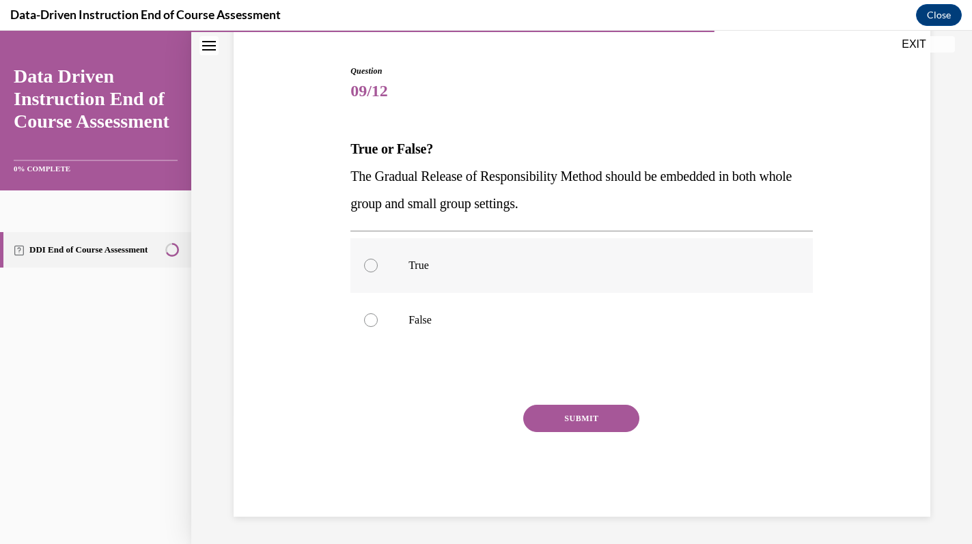
click at [444, 270] on p "True" at bounding box center [593, 266] width 370 height 14
click at [378, 270] on input "True" at bounding box center [371, 266] width 14 height 14
radio input "true"
click at [545, 419] on button "SUBMIT" at bounding box center [581, 418] width 116 height 27
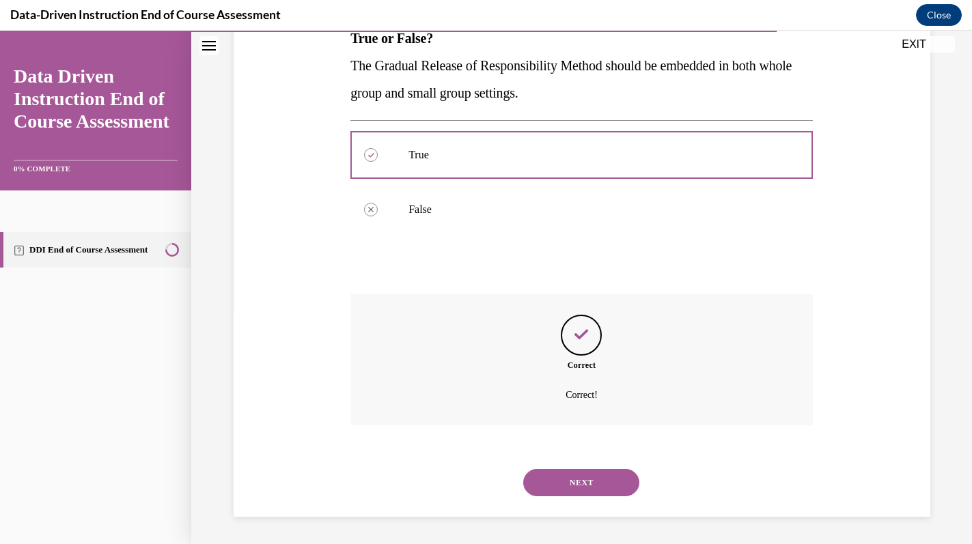
click at [559, 479] on button "NEXT" at bounding box center [581, 482] width 116 height 27
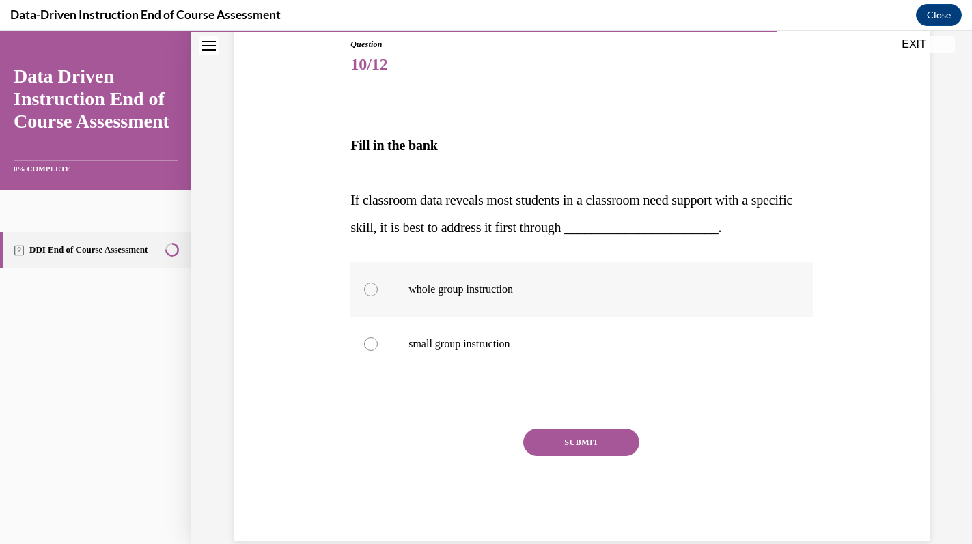
click at [573, 292] on p "whole group instruction" at bounding box center [593, 290] width 370 height 14
click at [378, 292] on input "whole group instruction" at bounding box center [371, 290] width 14 height 14
radio input "true"
click at [550, 440] on button "SUBMIT" at bounding box center [581, 442] width 116 height 27
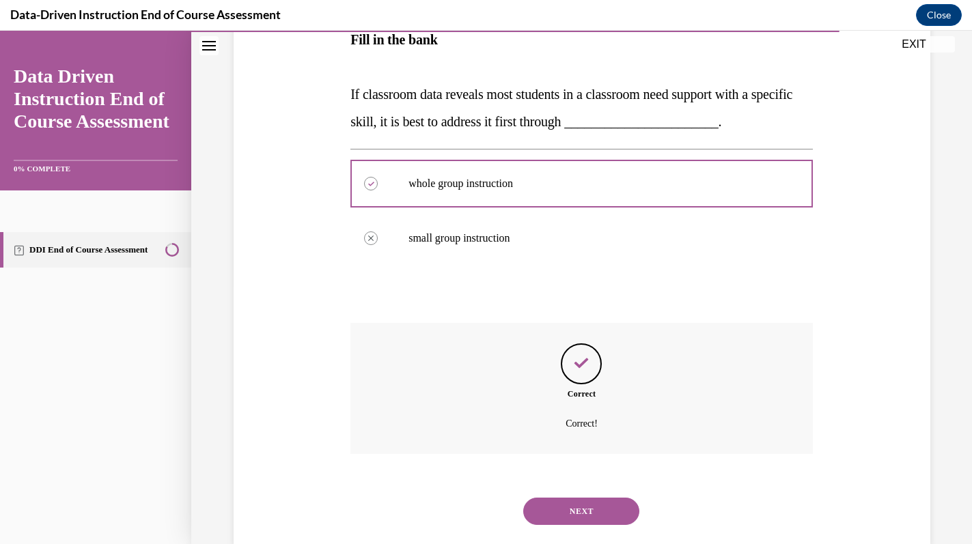
scroll to position [286, 0]
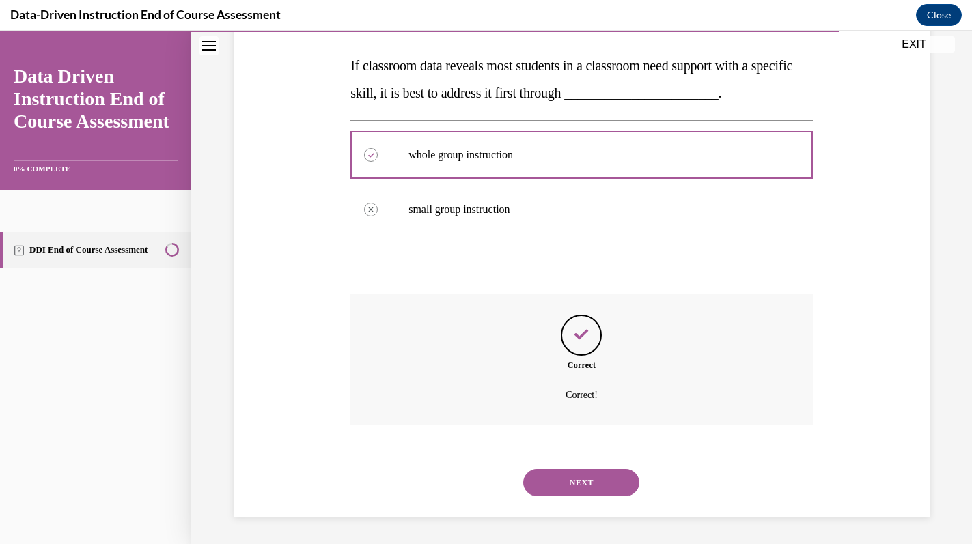
click at [561, 483] on button "NEXT" at bounding box center [581, 482] width 116 height 27
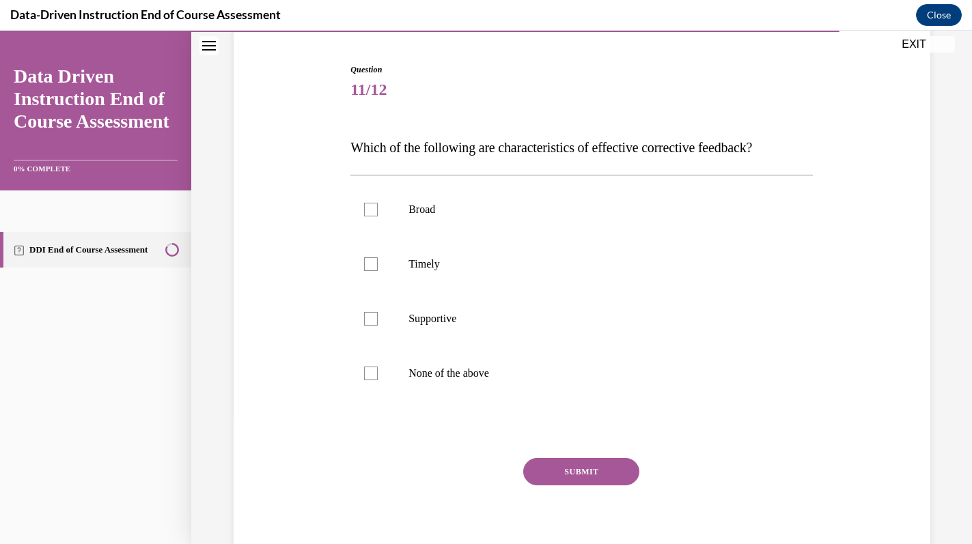
scroll to position [125, 0]
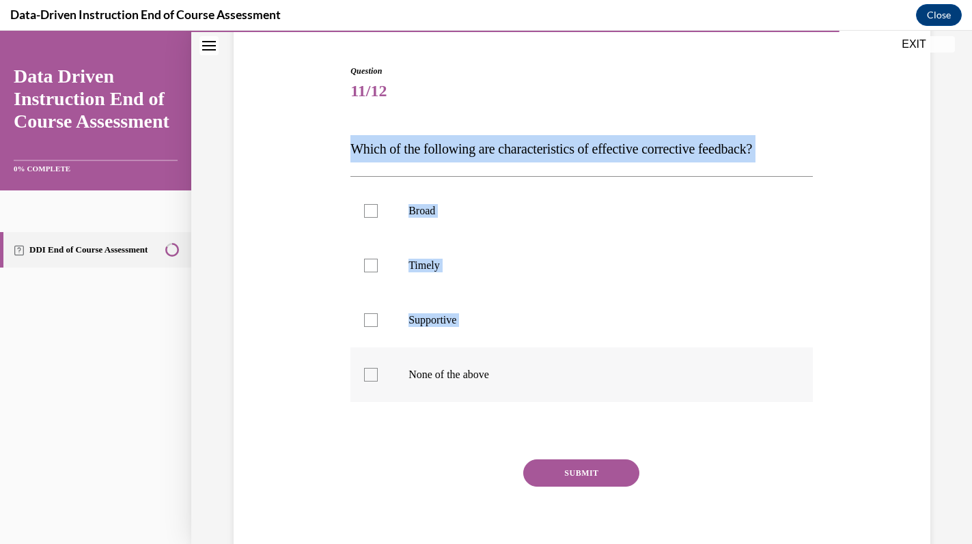
drag, startPoint x: 349, startPoint y: 141, endPoint x: 503, endPoint y: 365, distance: 271.0
click at [503, 365] on div "Question 11/12 Which of the following are characteristics of effective correcti…" at bounding box center [581, 307] width 469 height 527
click at [326, 114] on div "Question 11/12 Which of the following are characteristics of effective correcti…" at bounding box center [581, 298] width 703 height 548
drag, startPoint x: 349, startPoint y: 144, endPoint x: 516, endPoint y: 398, distance: 304.1
click at [516, 398] on div "Question 11/12 Which of the following are characteristics of effective correcti…" at bounding box center [581, 307] width 469 height 527
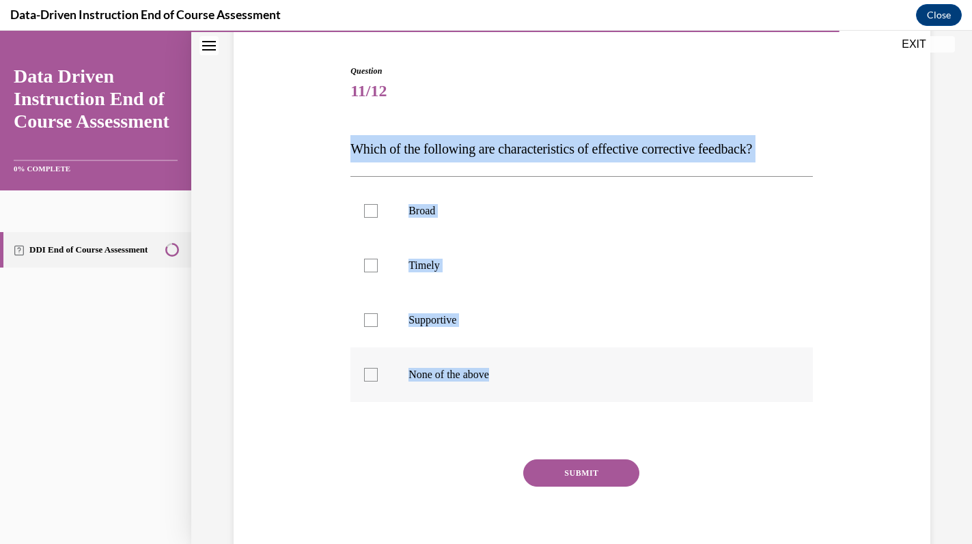
copy div "Which of the following are characteristics of effective corrective feedback? Br…"
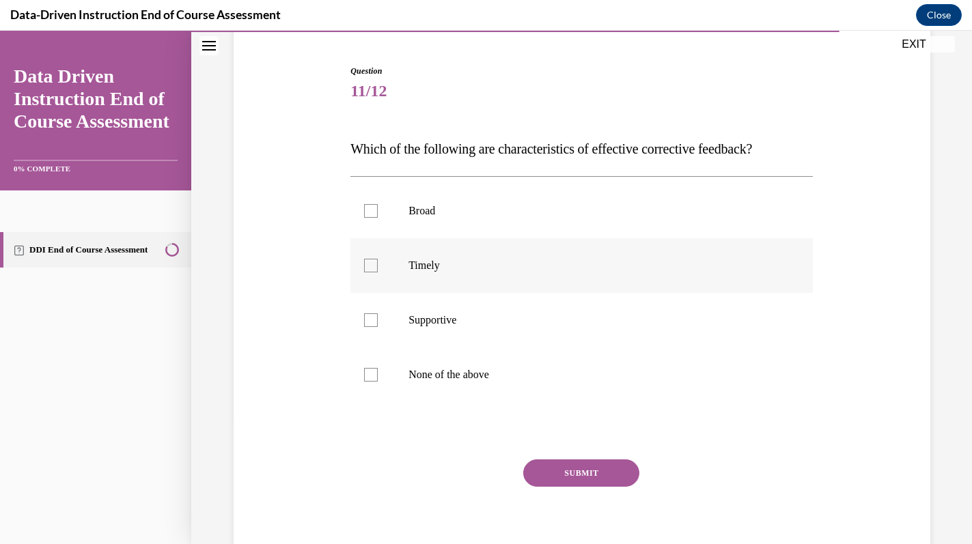
click at [436, 259] on p "Timely" at bounding box center [593, 266] width 370 height 14
click at [378, 259] on input "Timely" at bounding box center [371, 266] width 14 height 14
checkbox input "true"
click at [436, 344] on label "Supportive" at bounding box center [581, 320] width 462 height 55
click at [378, 327] on input "Supportive" at bounding box center [371, 320] width 14 height 14
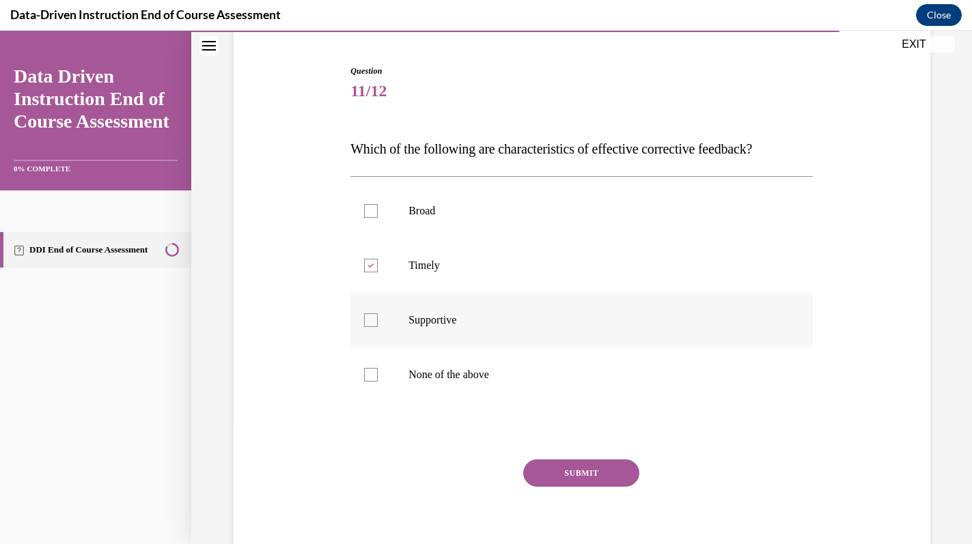
checkbox input "true"
click at [552, 473] on button "SUBMIT" at bounding box center [581, 473] width 116 height 27
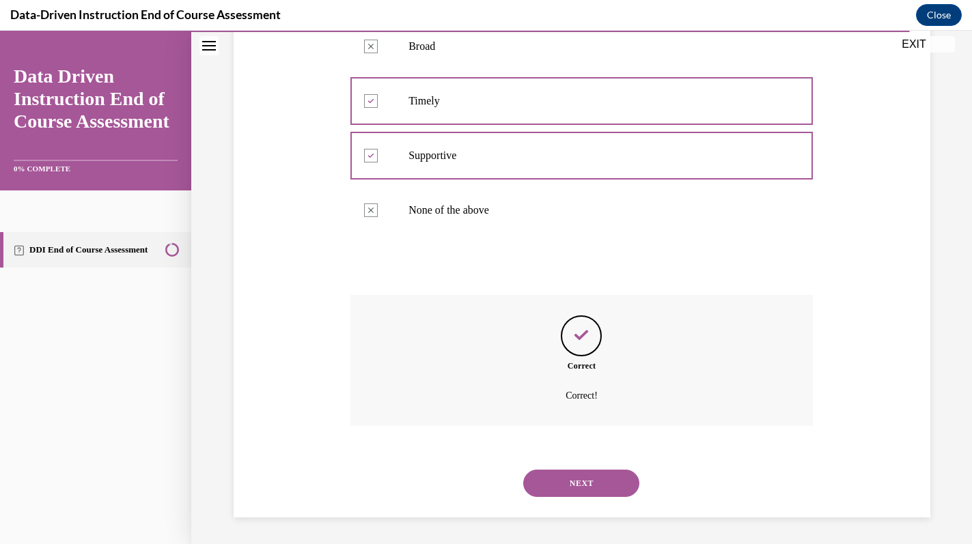
scroll to position [290, 0]
click at [567, 477] on button "NEXT" at bounding box center [581, 482] width 116 height 27
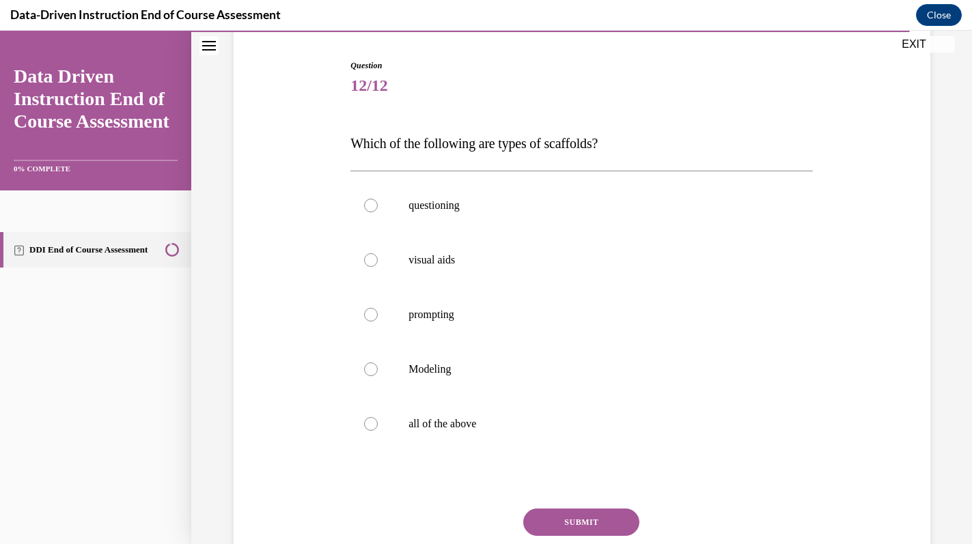
scroll to position [132, 0]
click at [442, 434] on label "all of the above" at bounding box center [581, 422] width 462 height 55
click at [378, 429] on input "all of the above" at bounding box center [371, 422] width 14 height 14
radio input "true"
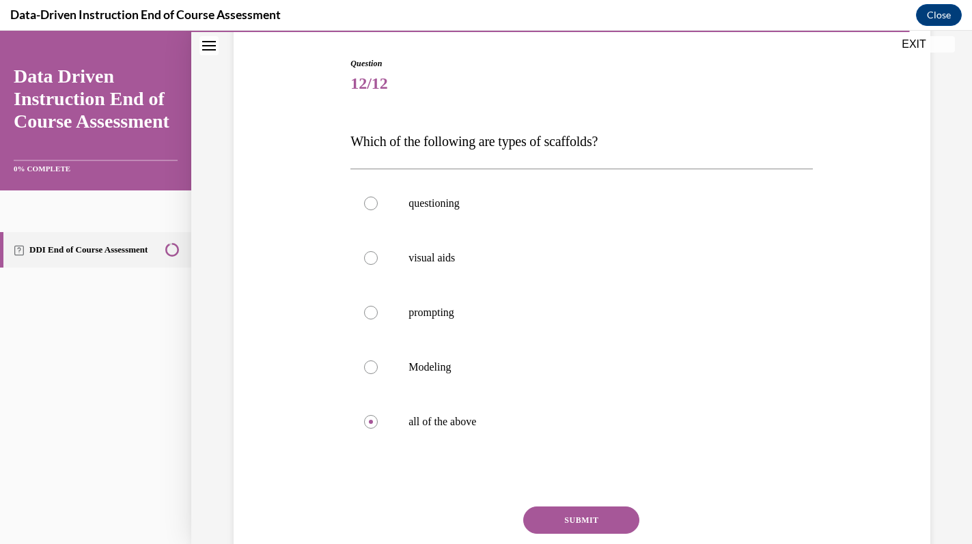
click at [542, 515] on button "SUBMIT" at bounding box center [581, 520] width 116 height 27
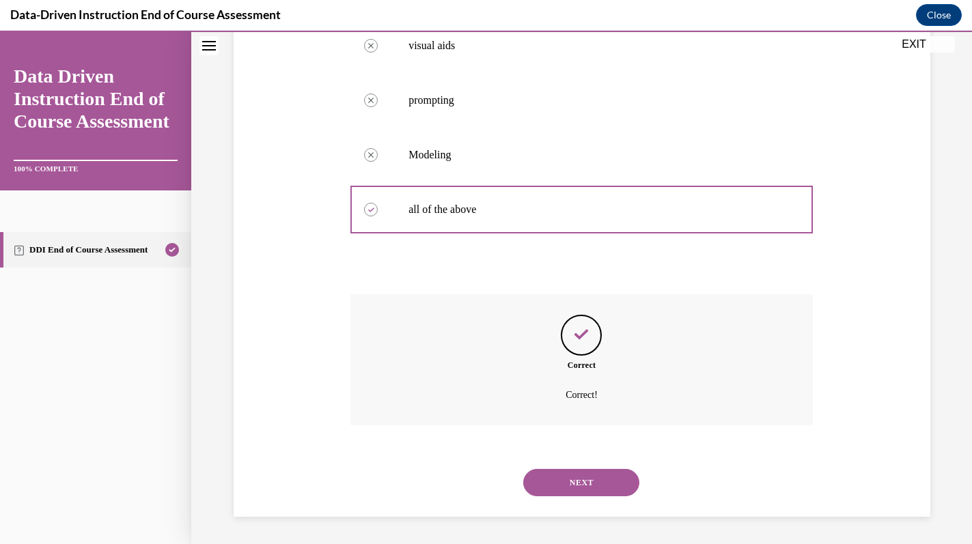
click at [560, 496] on button "NEXT" at bounding box center [581, 482] width 116 height 27
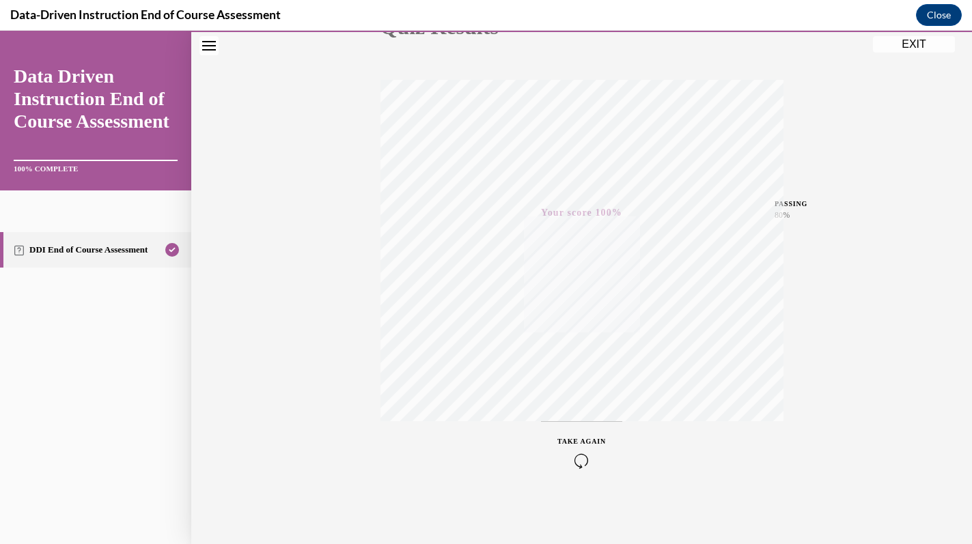
scroll to position [0, 0]
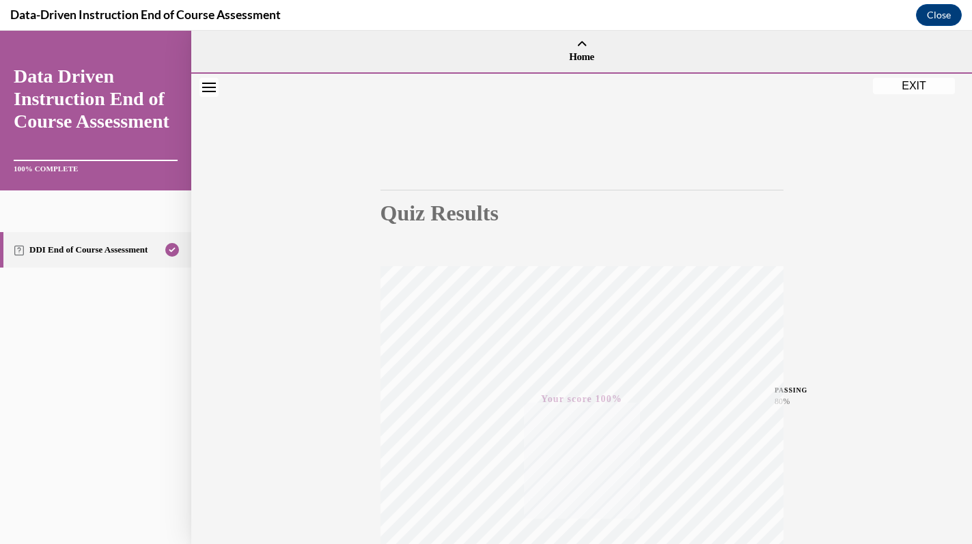
click at [906, 87] on button "EXIT" at bounding box center [914, 86] width 82 height 16
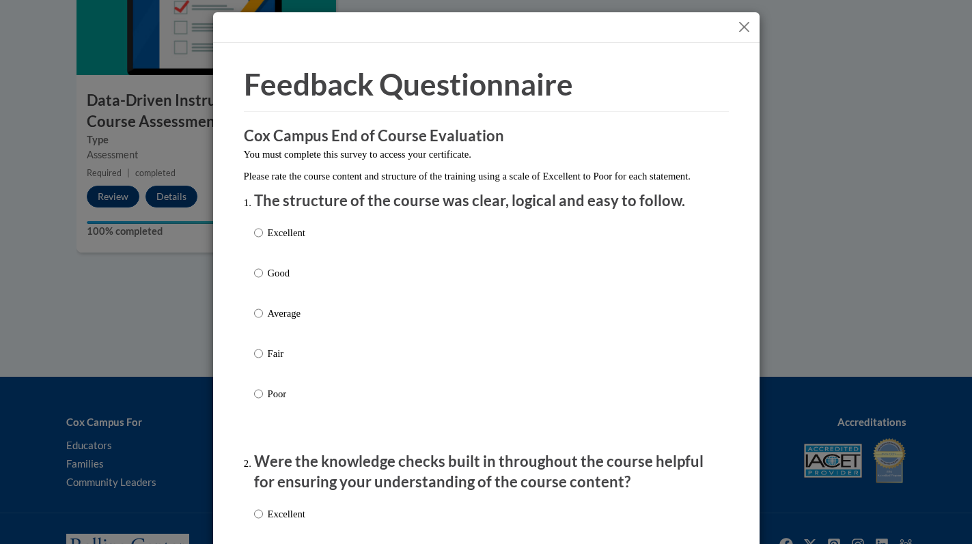
click at [745, 21] on button "Close" at bounding box center [743, 26] width 17 height 17
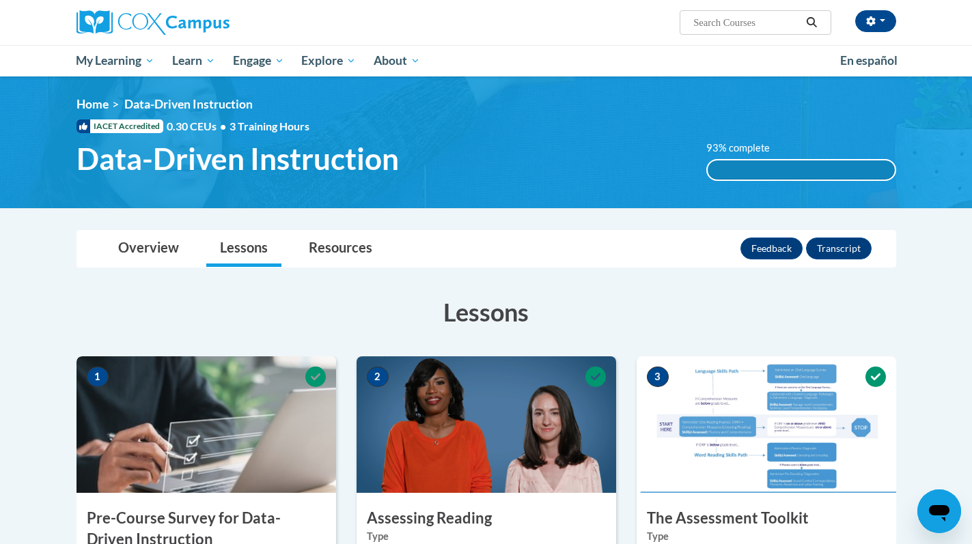
click at [707, 22] on input "Search..." at bounding box center [746, 22] width 109 height 16
type input "fluency"
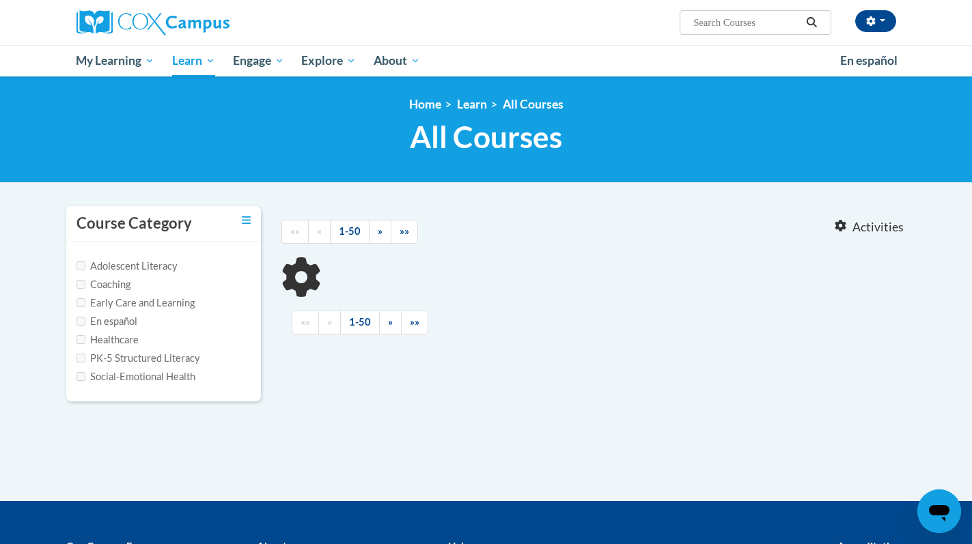
type input "fluency"
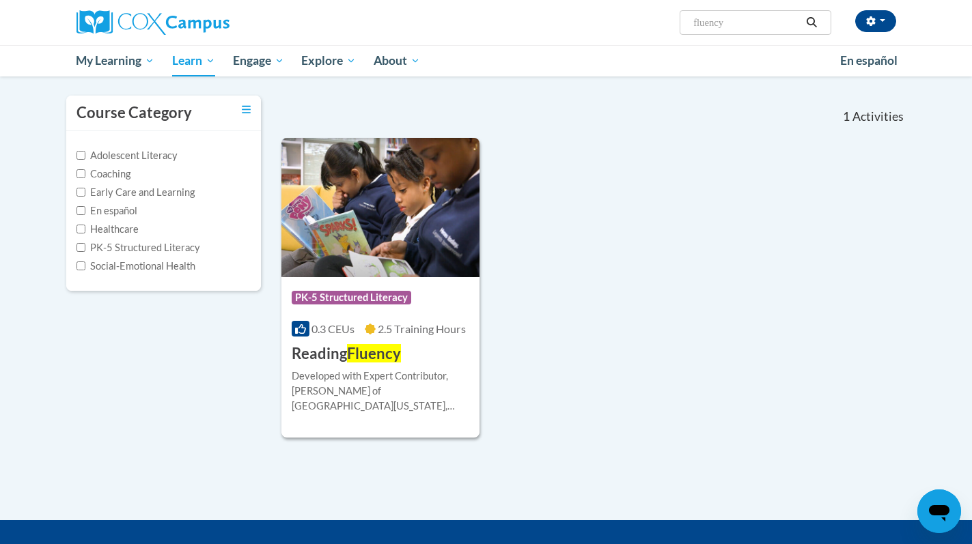
scroll to position [122, 0]
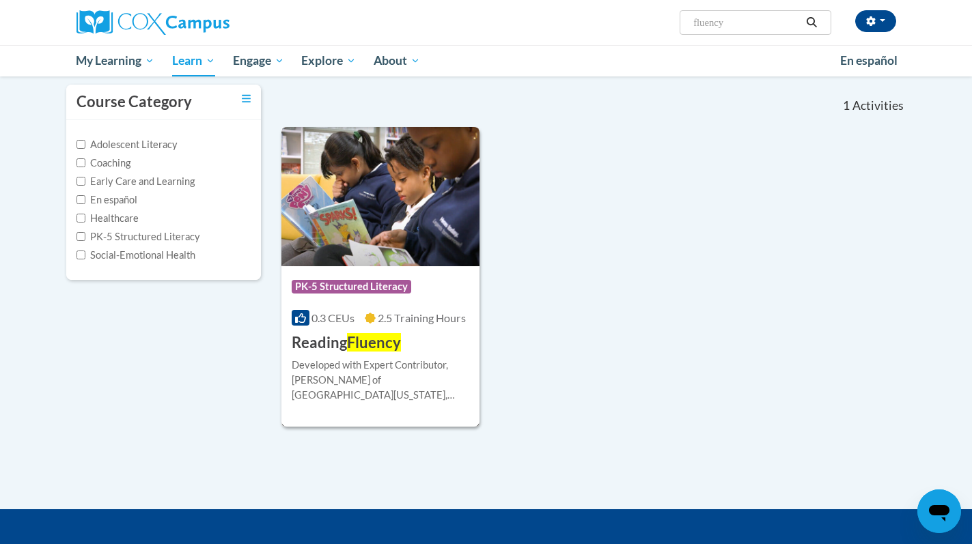
click at [417, 280] on div "Course Category: PK-5 Structured Literacy" at bounding box center [381, 288] width 178 height 31
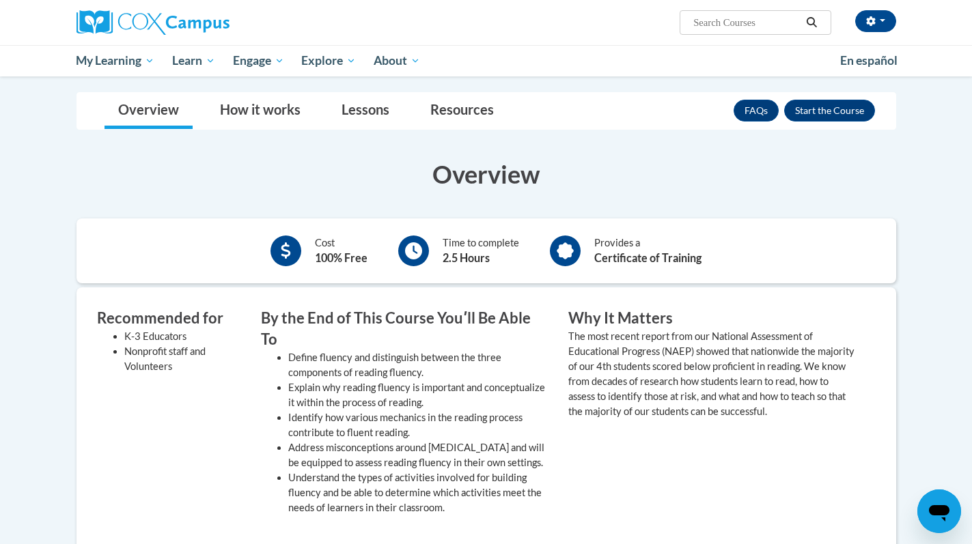
scroll to position [188, 0]
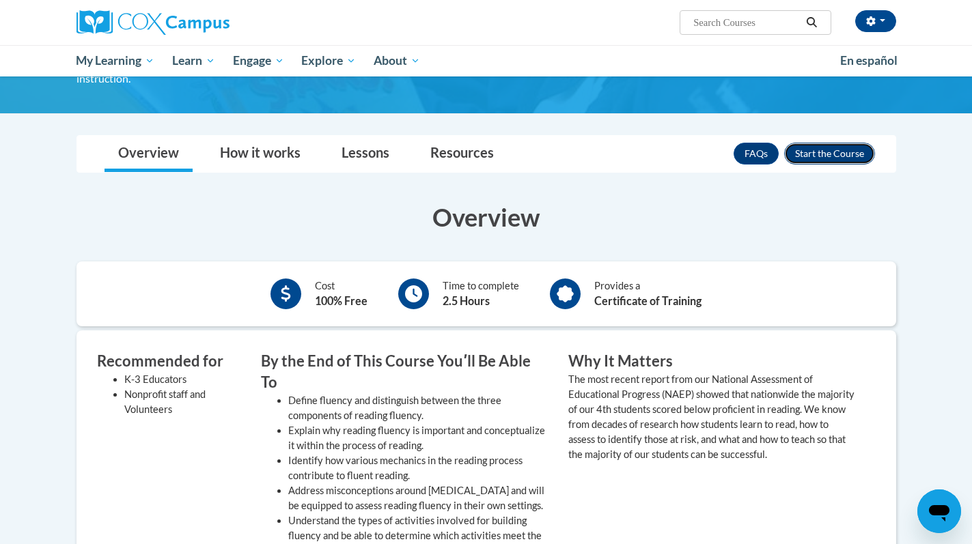
click at [818, 143] on button "Enroll" at bounding box center [829, 154] width 91 height 22
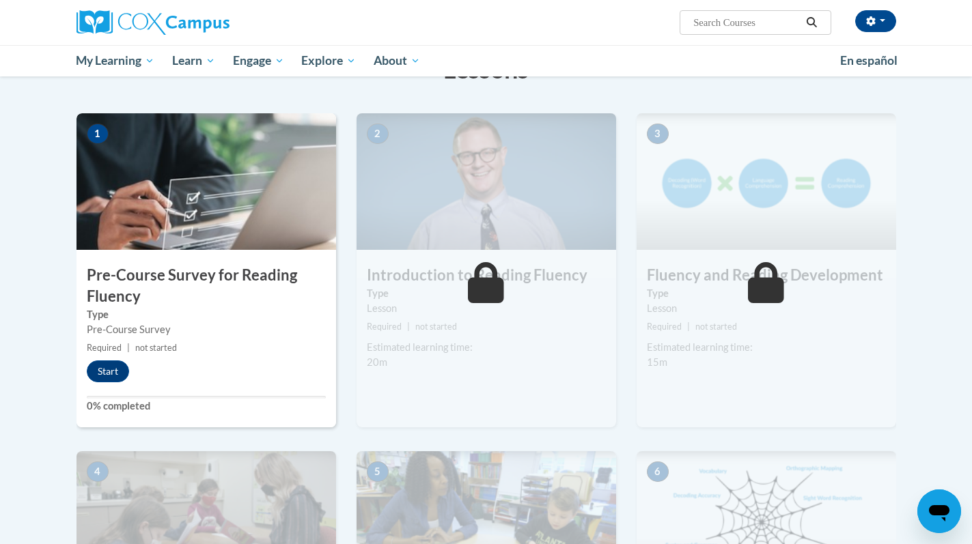
scroll to position [252, 0]
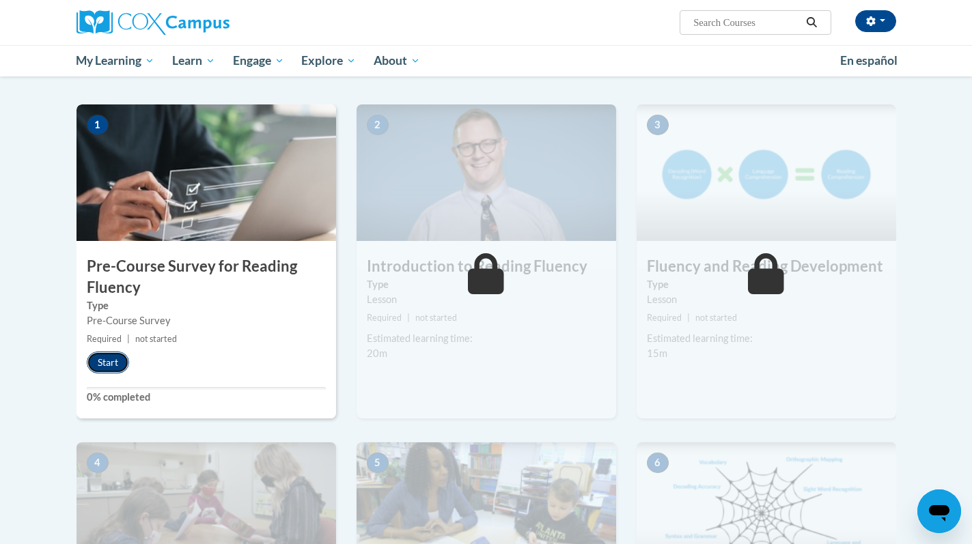
click at [107, 361] on button "Start" at bounding box center [108, 363] width 42 height 22
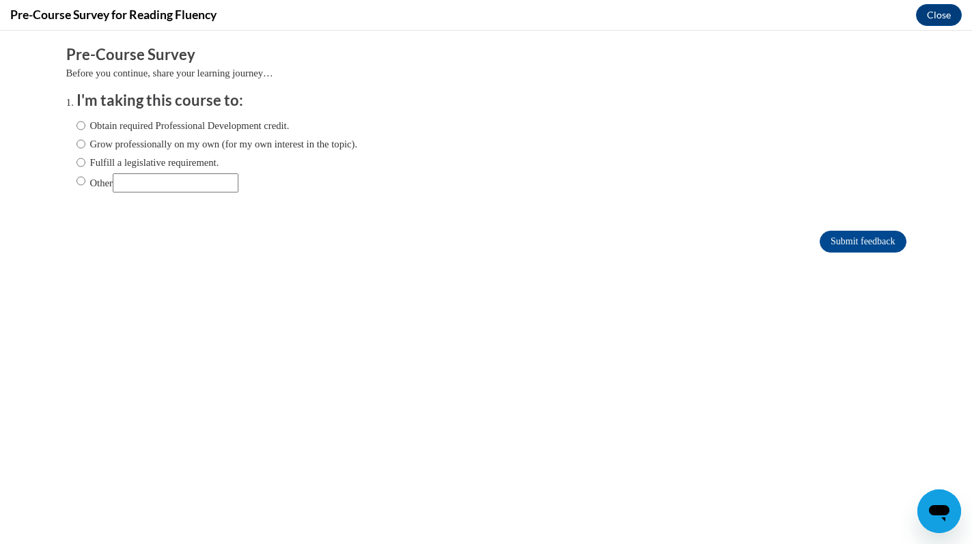
scroll to position [0, 0]
click at [192, 129] on label "Obtain required Professional Development credit." at bounding box center [182, 125] width 213 height 15
click at [85, 129] on input "Obtain required Professional Development credit." at bounding box center [80, 125] width 9 height 15
radio input "true"
click at [834, 235] on input "Submit feedback" at bounding box center [862, 242] width 86 height 22
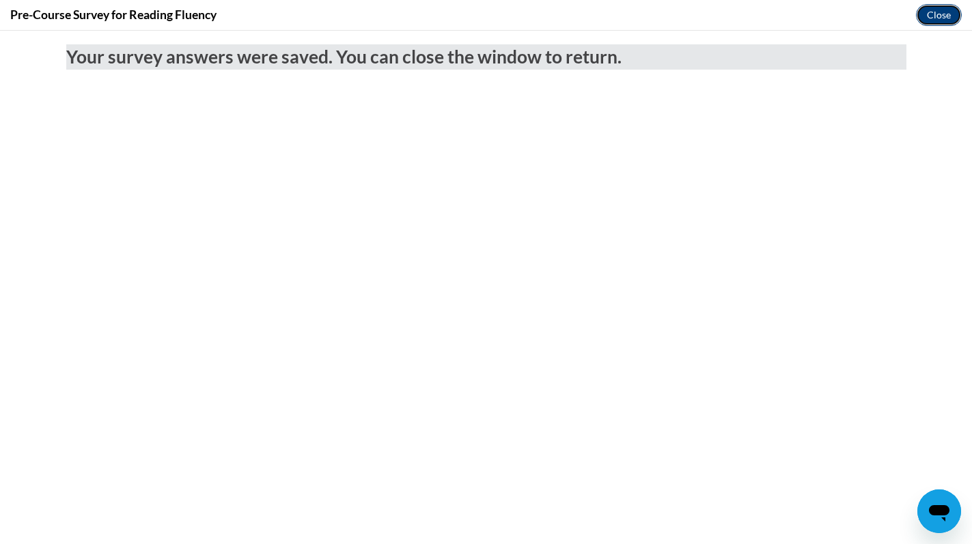
click at [940, 8] on button "Close" at bounding box center [939, 15] width 46 height 22
